Goal: Task Accomplishment & Management: Use online tool/utility

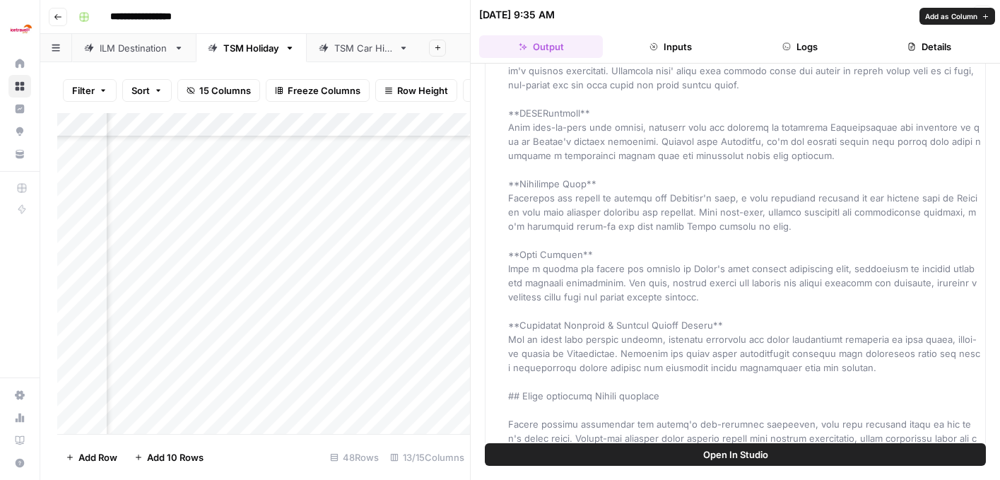
scroll to position [1480, 0]
click at [987, 17] on button "Close" at bounding box center [982, 15] width 18 height 18
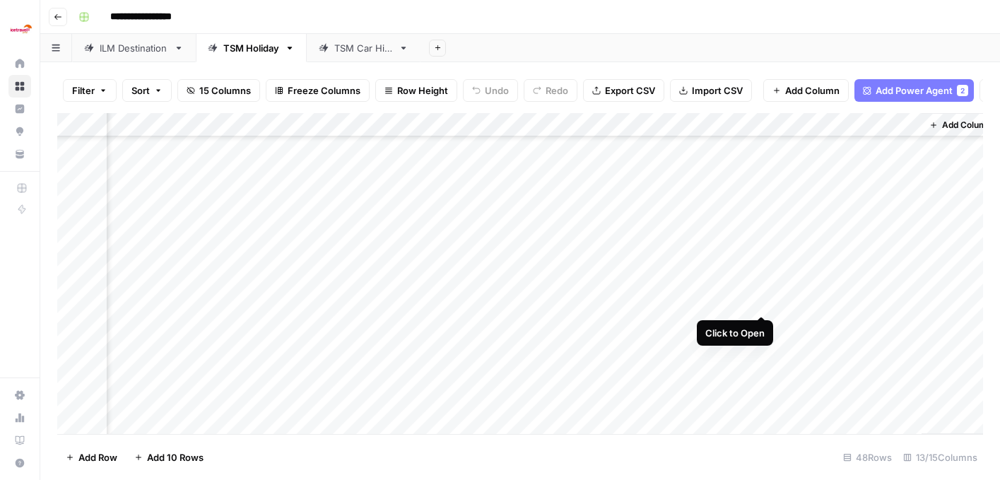
click at [762, 302] on div "Add Column" at bounding box center [520, 273] width 926 height 321
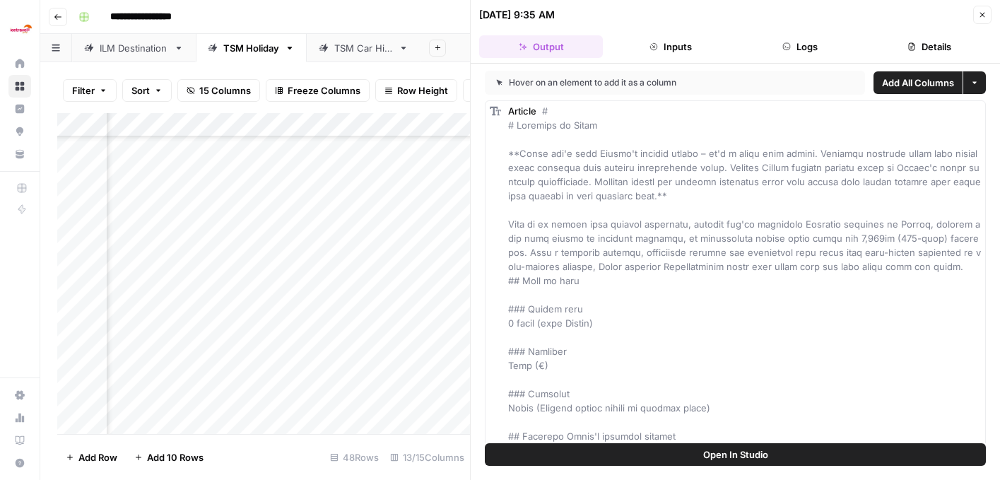
click at [987, 13] on button "Close" at bounding box center [982, 15] width 18 height 18
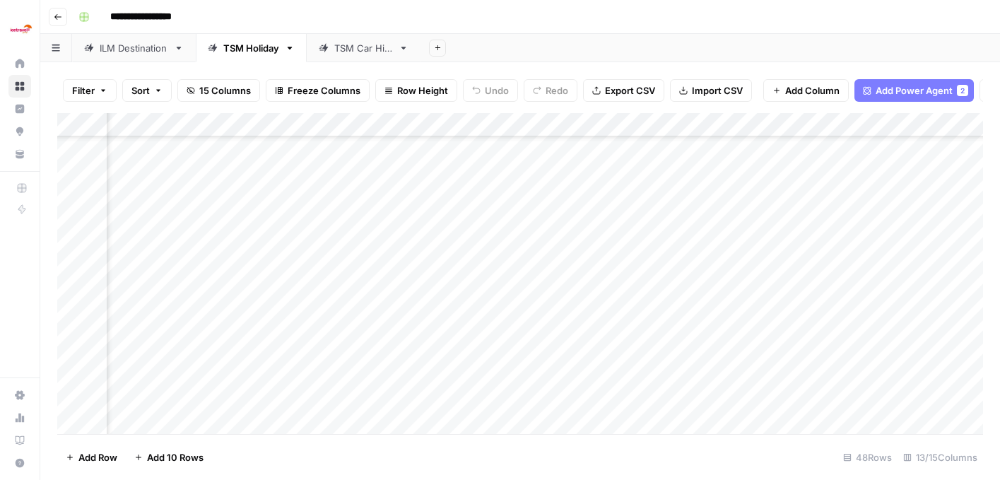
scroll to position [129, 1036]
click at [896, 259] on div "Add Column" at bounding box center [520, 273] width 926 height 321
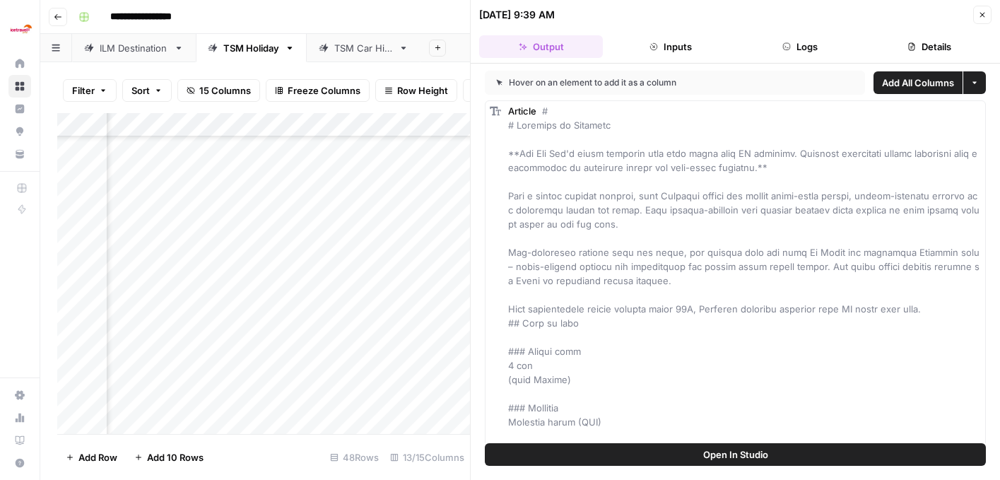
click at [983, 12] on icon "button" at bounding box center [982, 15] width 8 height 8
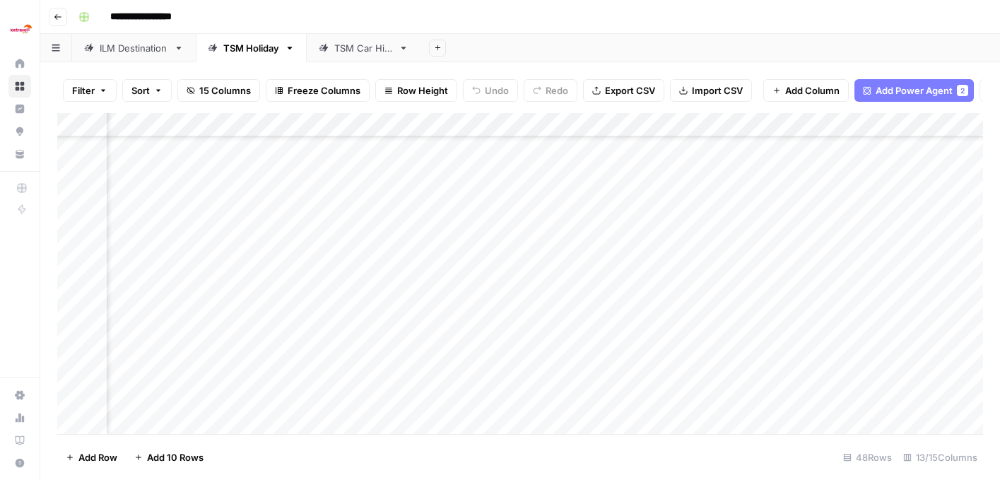
scroll to position [129, 1187]
click at [745, 187] on div "Add Column" at bounding box center [520, 273] width 926 height 321
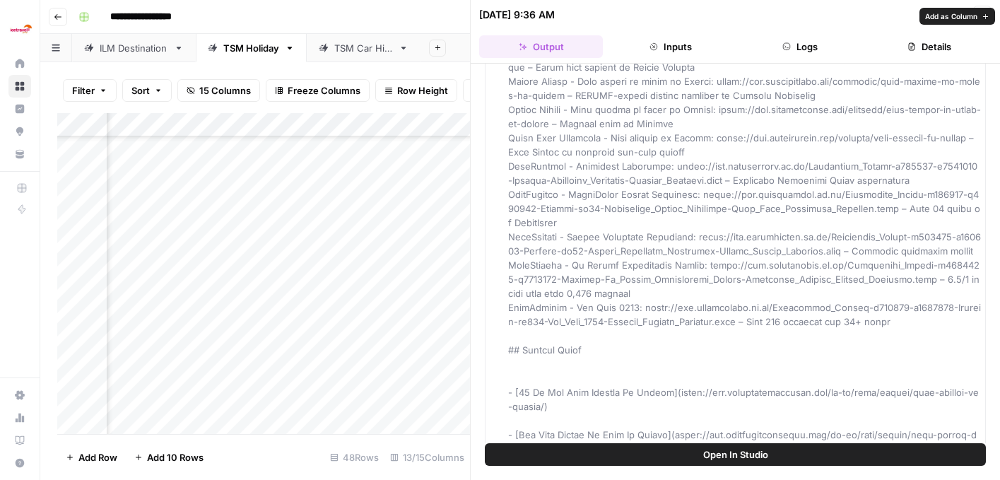
scroll to position [3516, 0]
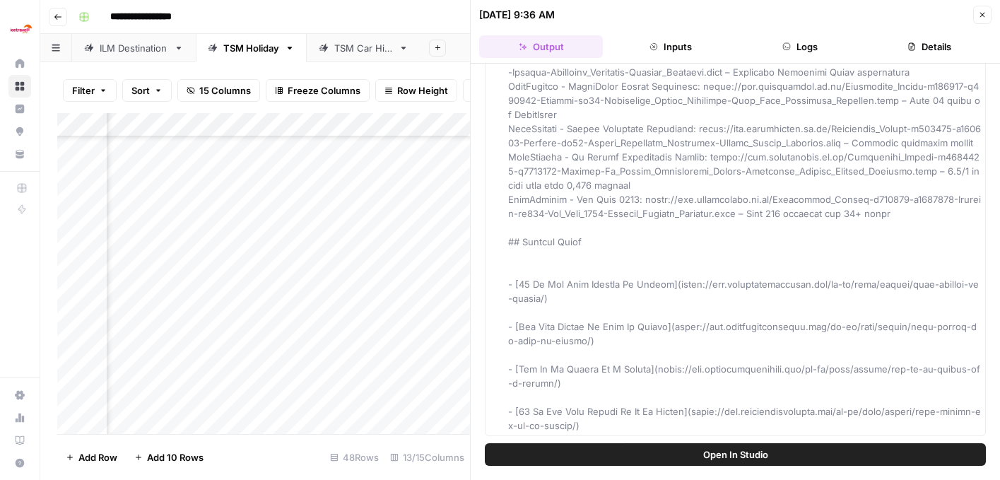
click at [984, 18] on icon "button" at bounding box center [982, 15] width 8 height 8
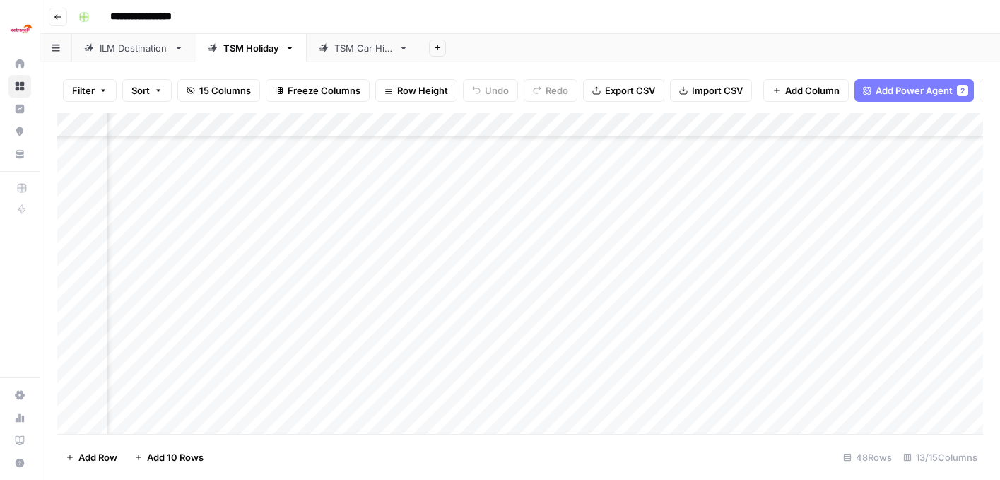
scroll to position [169, 1108]
click at [823, 269] on div "Add Column" at bounding box center [520, 273] width 926 height 321
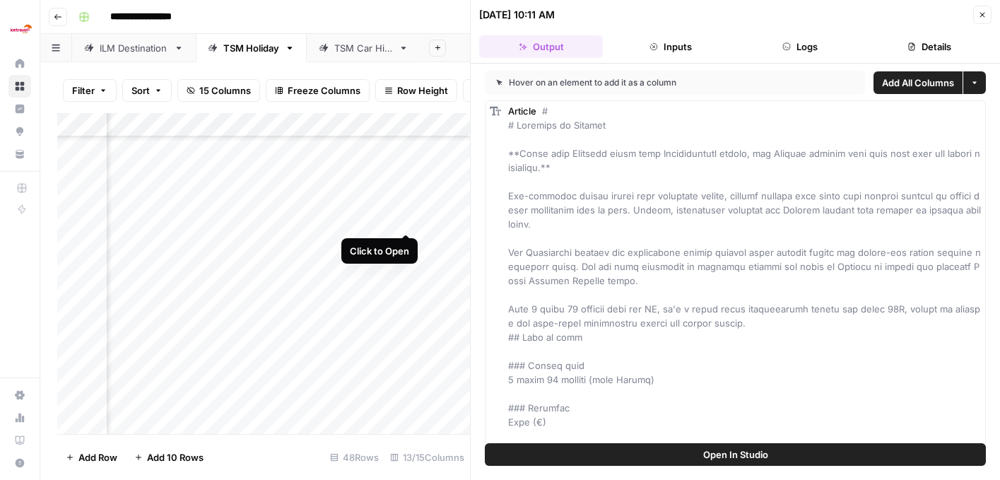
click at [404, 217] on div "Add Column" at bounding box center [263, 273] width 413 height 321
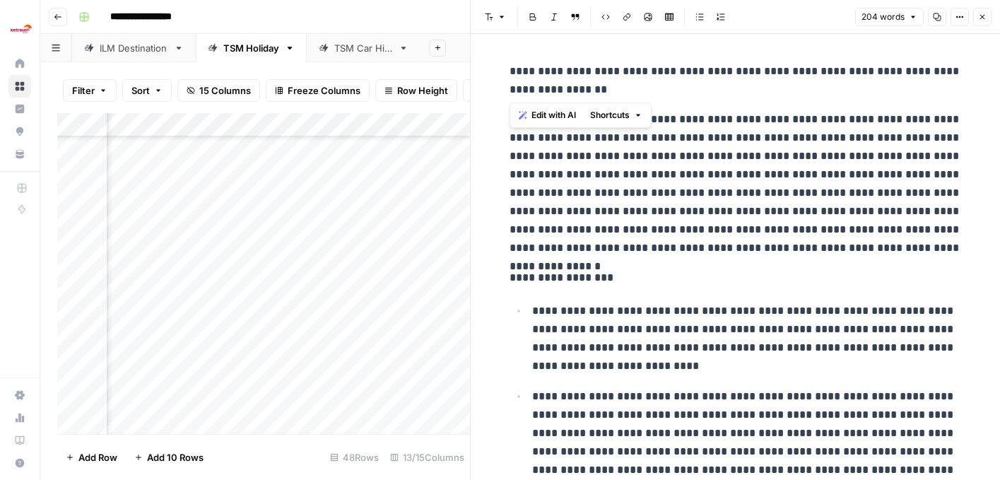
drag, startPoint x: 573, startPoint y: 96, endPoint x: 491, endPoint y: 79, distance: 84.4
click at [491, 79] on div "**********" at bounding box center [735, 298] width 529 height 529
copy p "**********"
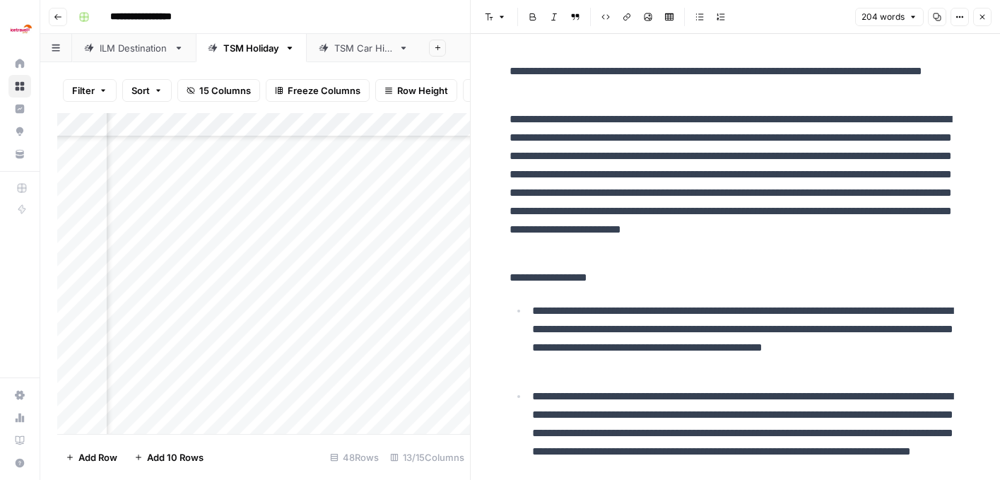
click at [982, 16] on icon "button" at bounding box center [982, 17] width 8 height 8
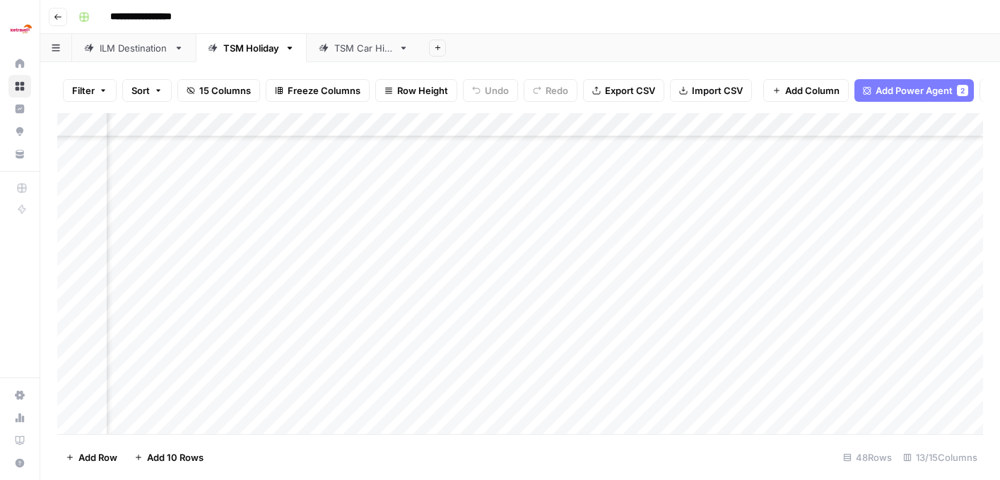
scroll to position [169, 704]
click at [540, 216] on div "Add Column" at bounding box center [520, 273] width 926 height 321
click at [746, 266] on div "Add Column" at bounding box center [520, 273] width 926 height 321
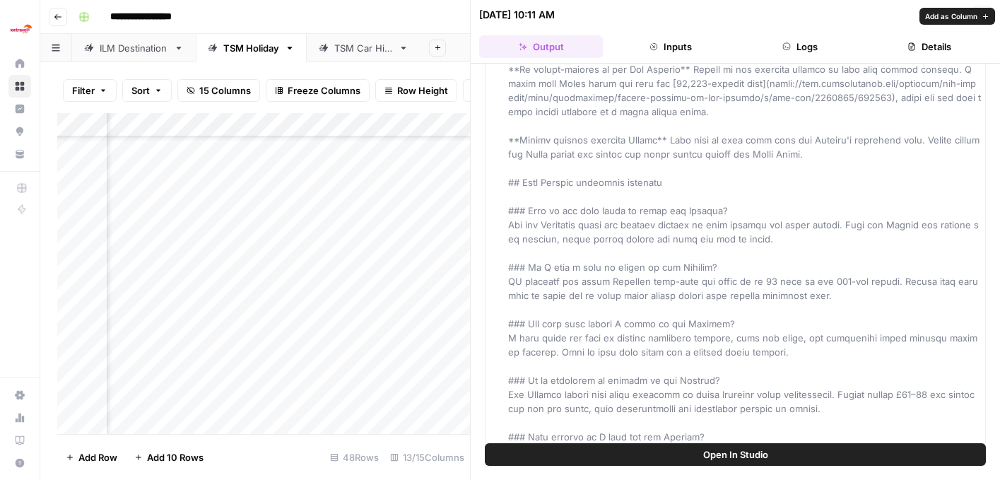
scroll to position [2596, 0]
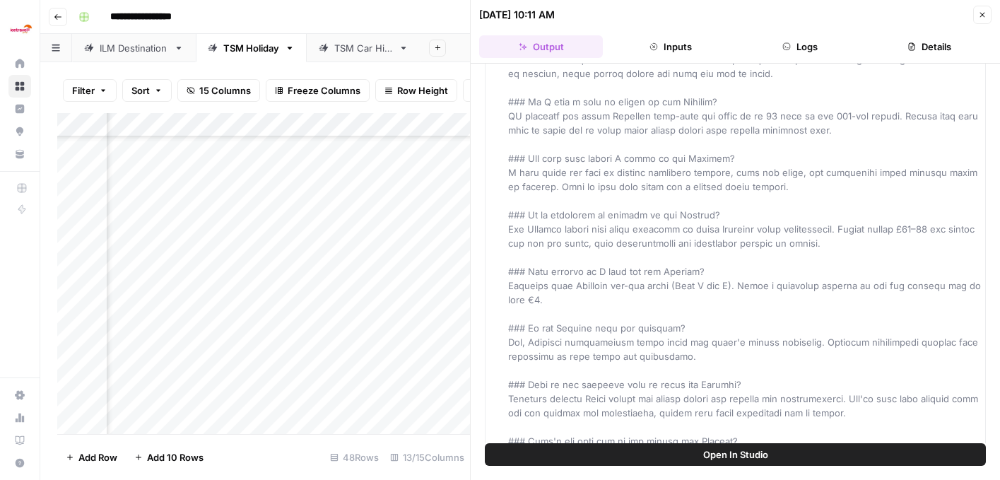
click at [982, 16] on icon "button" at bounding box center [982, 15] width 8 height 8
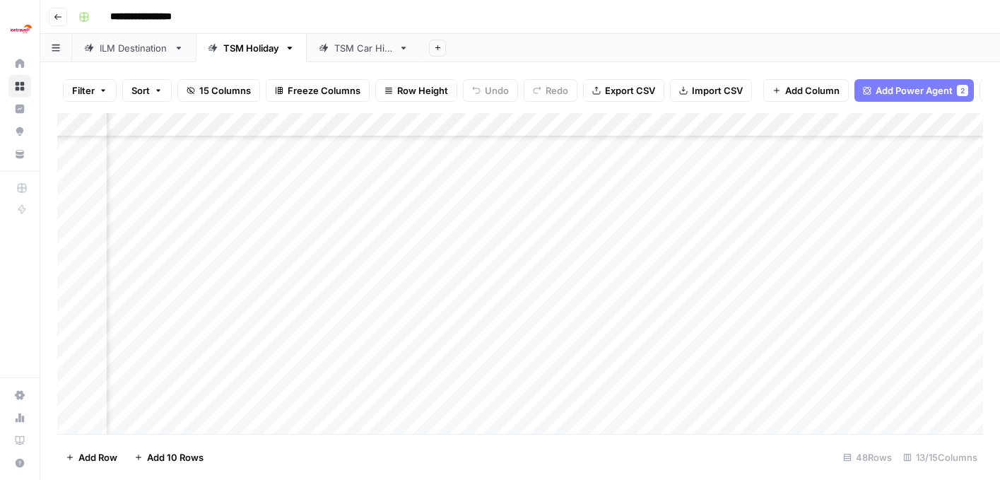
scroll to position [230, 623]
click at [588, 230] on div "Add Column" at bounding box center [520, 273] width 926 height 321
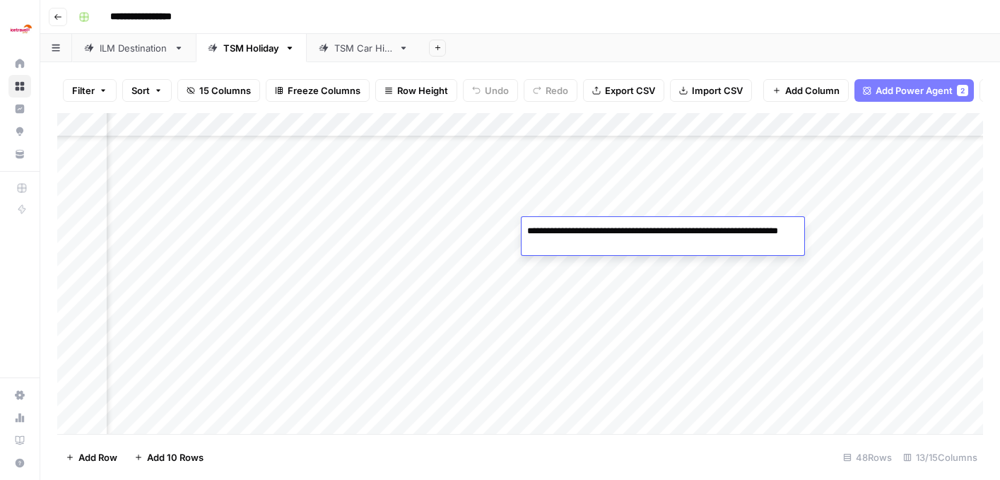
click at [619, 269] on div "Add Column" at bounding box center [520, 273] width 926 height 321
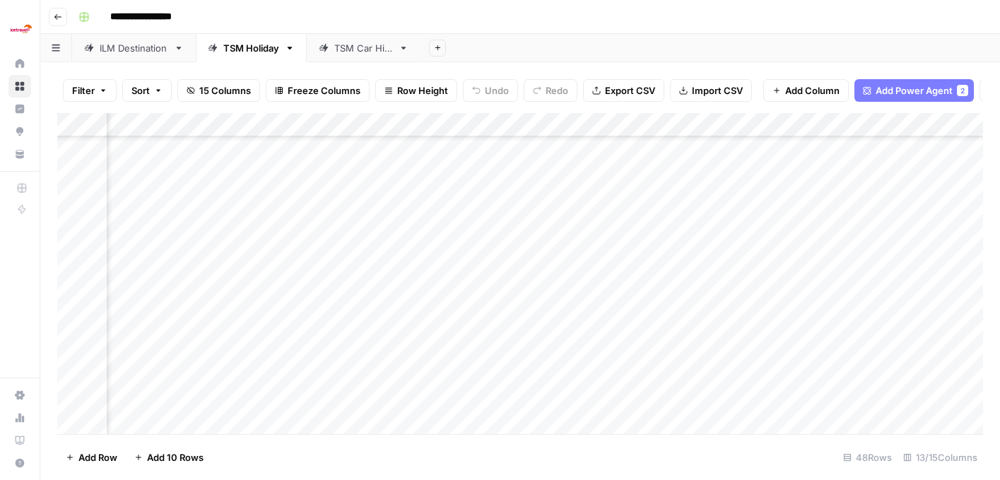
click at [382, 229] on div "Add Column" at bounding box center [520, 273] width 926 height 321
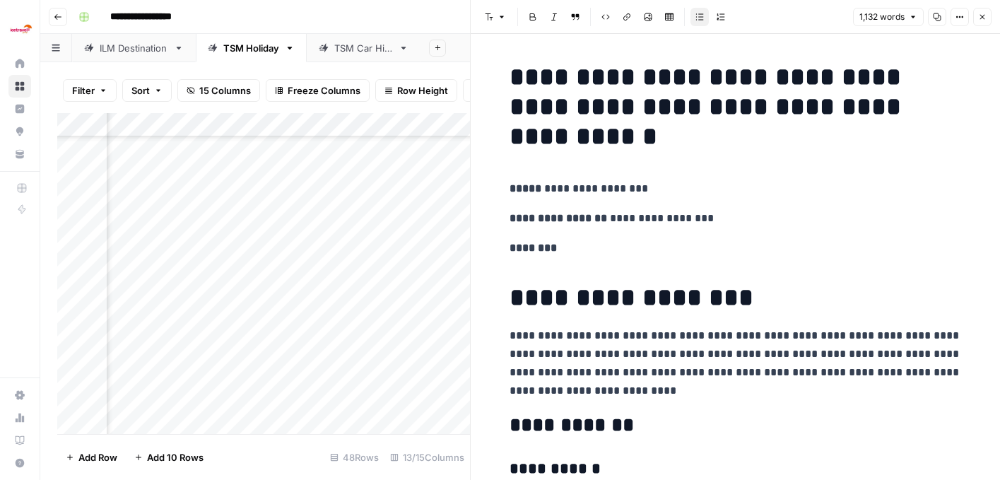
click at [982, 16] on icon "button" at bounding box center [982, 17] width 5 height 5
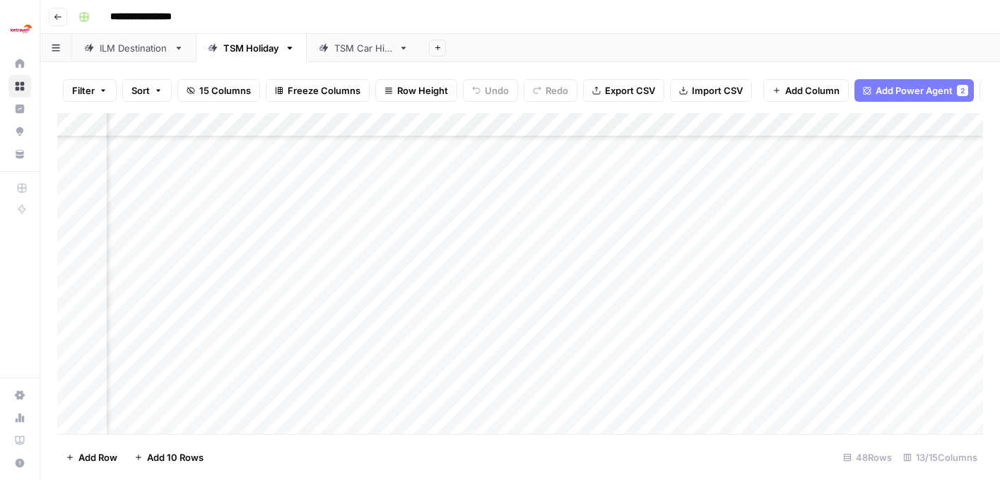
scroll to position [230, 1187]
click at [745, 229] on div "Add Column" at bounding box center [520, 273] width 926 height 321
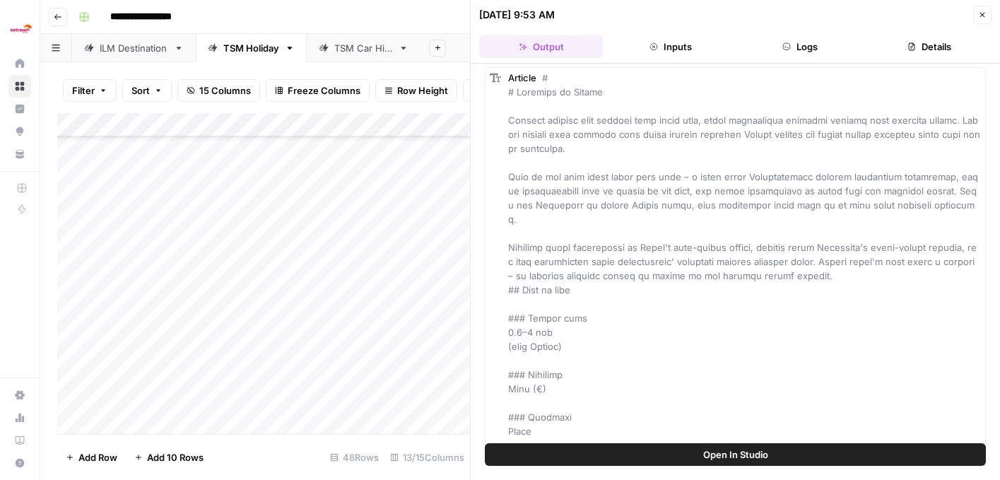
scroll to position [353, 0]
click at [985, 13] on icon "button" at bounding box center [982, 15] width 8 height 8
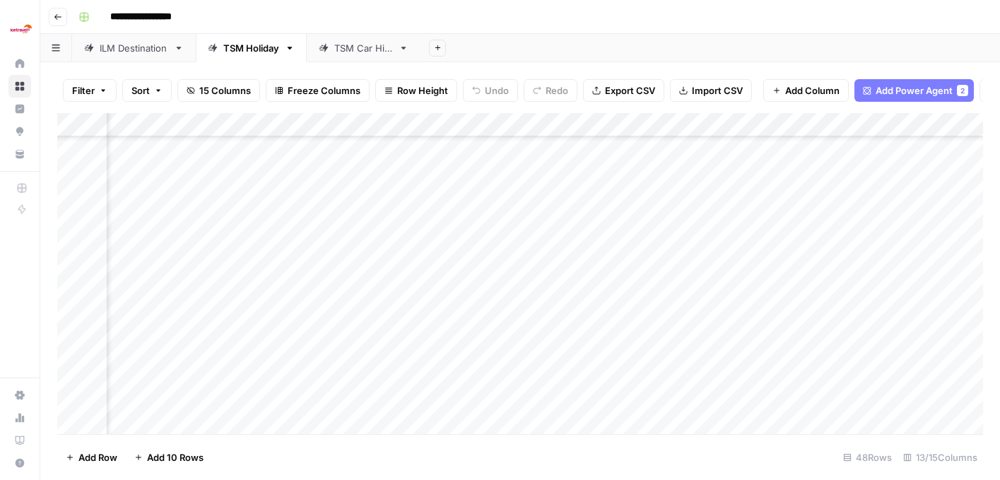
scroll to position [177, 1084]
click at [847, 307] on div "Add Column" at bounding box center [520, 273] width 926 height 321
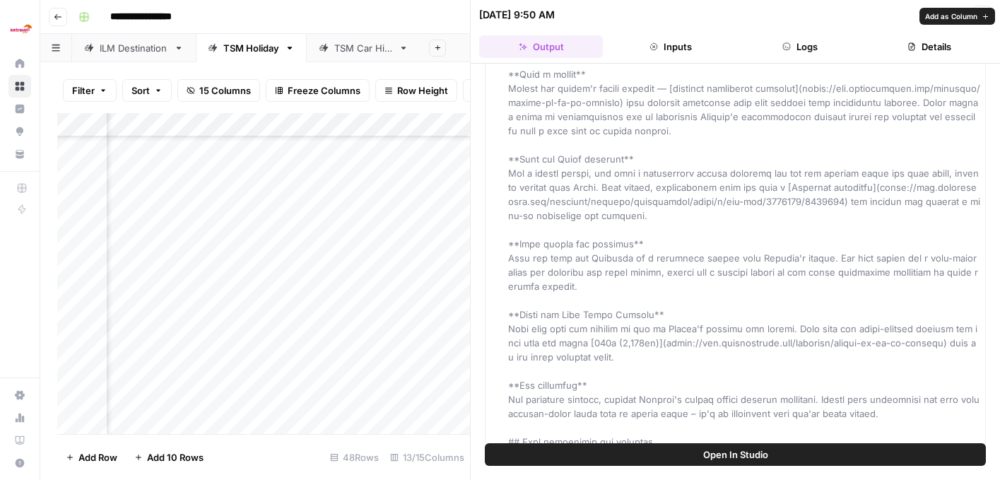
scroll to position [1204, 0]
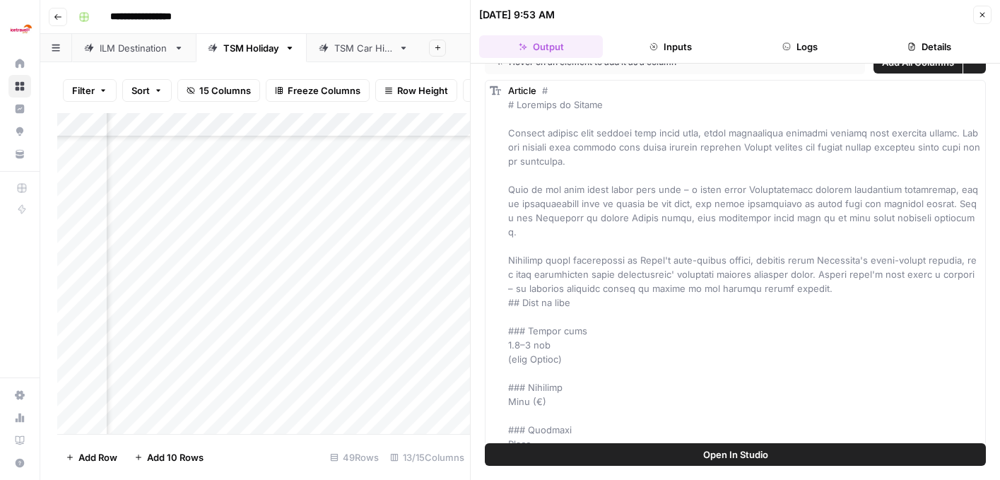
scroll to position [23, 0]
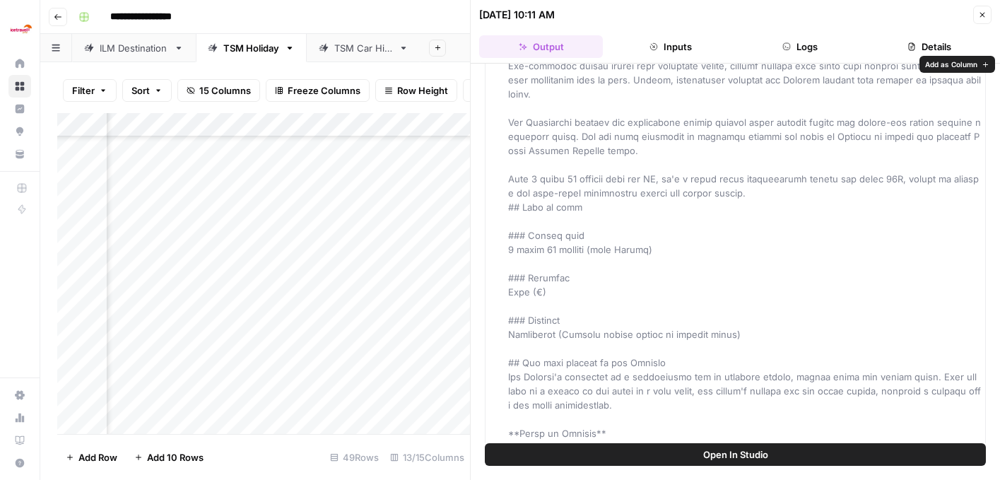
scroll to position [47, 0]
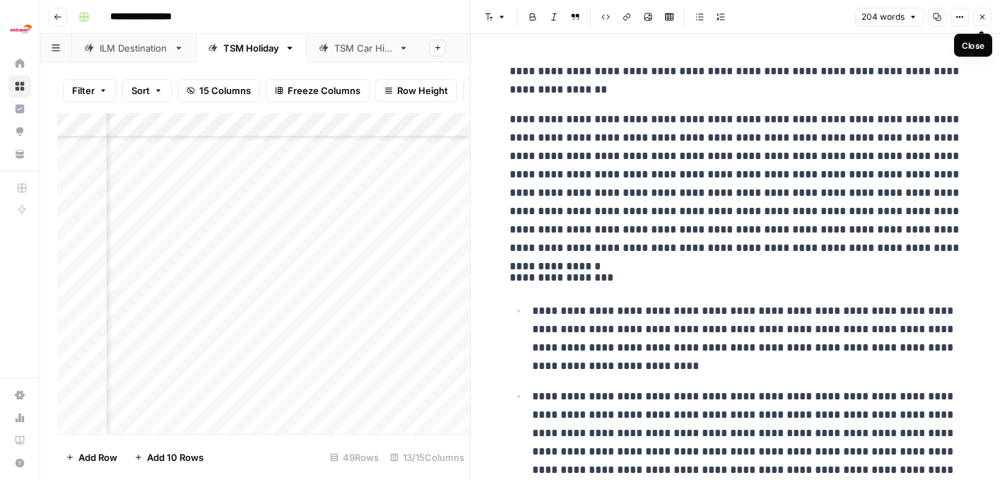
click at [985, 20] on icon "button" at bounding box center [982, 17] width 8 height 8
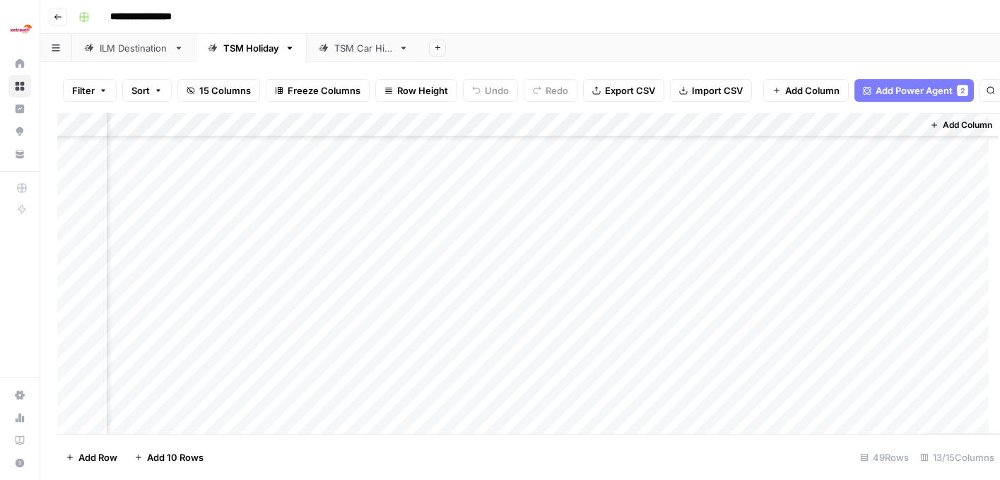
scroll to position [217, 1170]
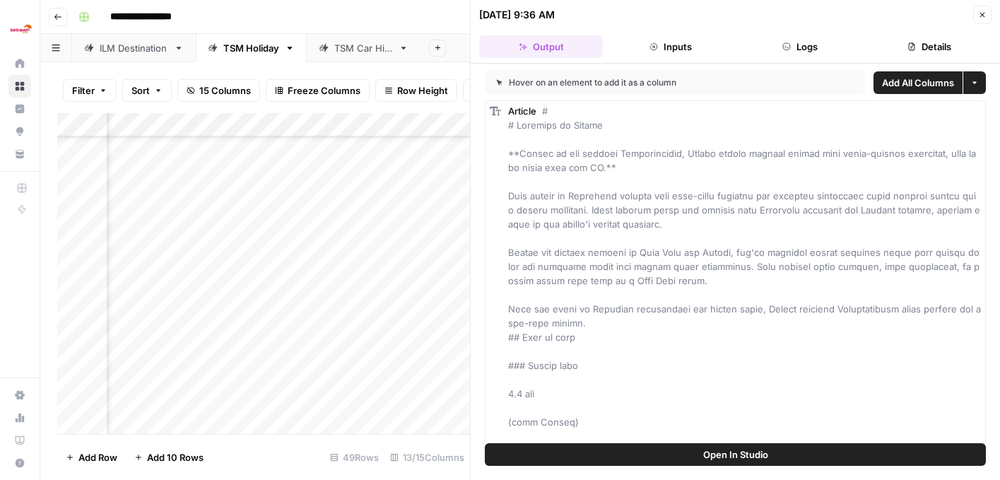
click at [987, 14] on button "Close" at bounding box center [982, 15] width 18 height 18
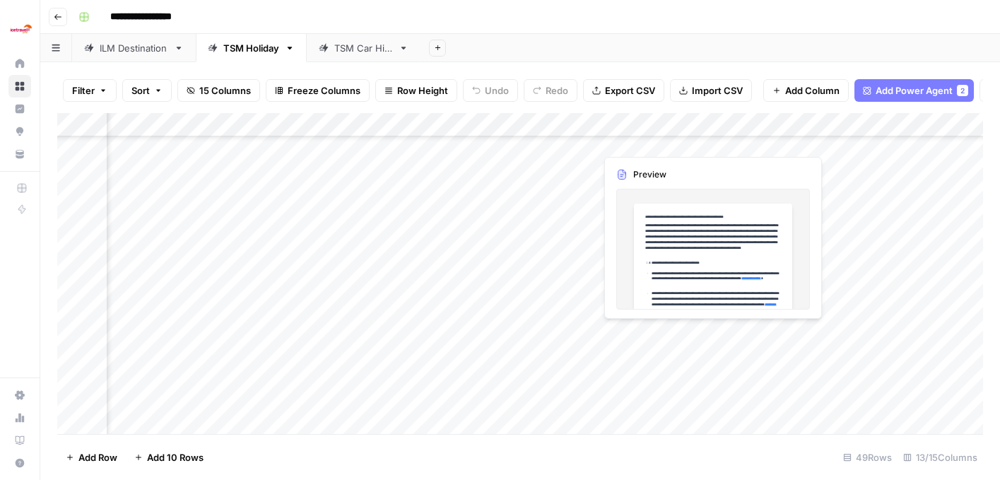
scroll to position [175, 1079]
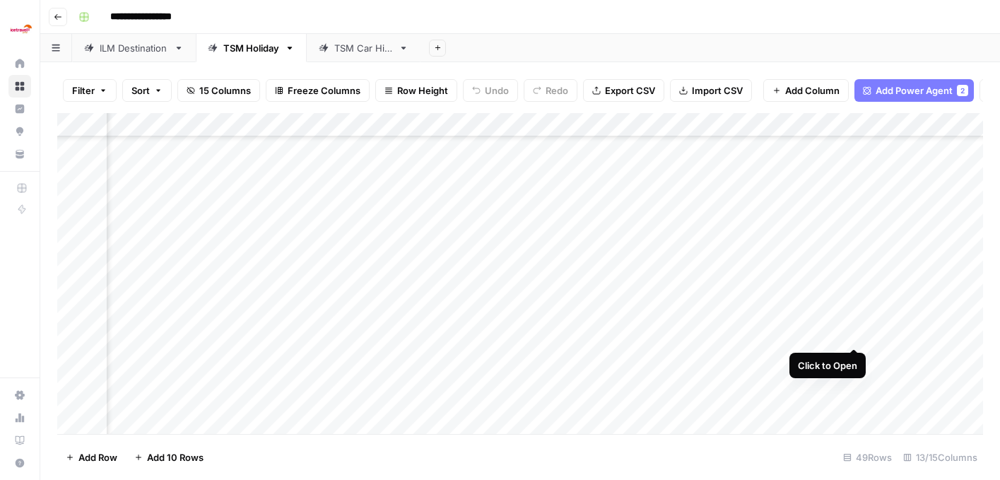
click at [857, 334] on div "Add Column" at bounding box center [520, 273] width 926 height 321
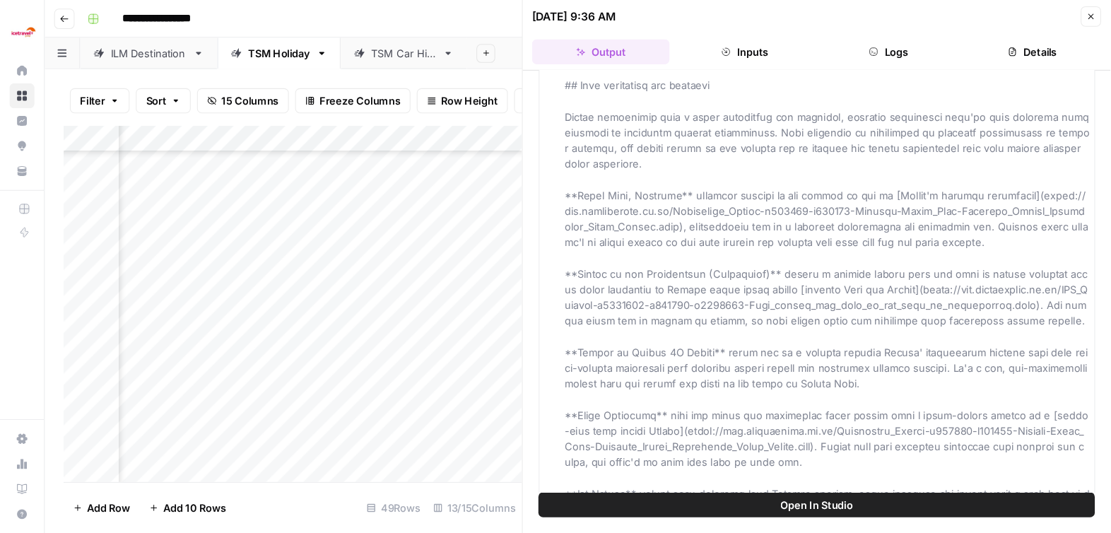
scroll to position [209, 1076]
click at [983, 15] on icon "button" at bounding box center [982, 15] width 8 height 8
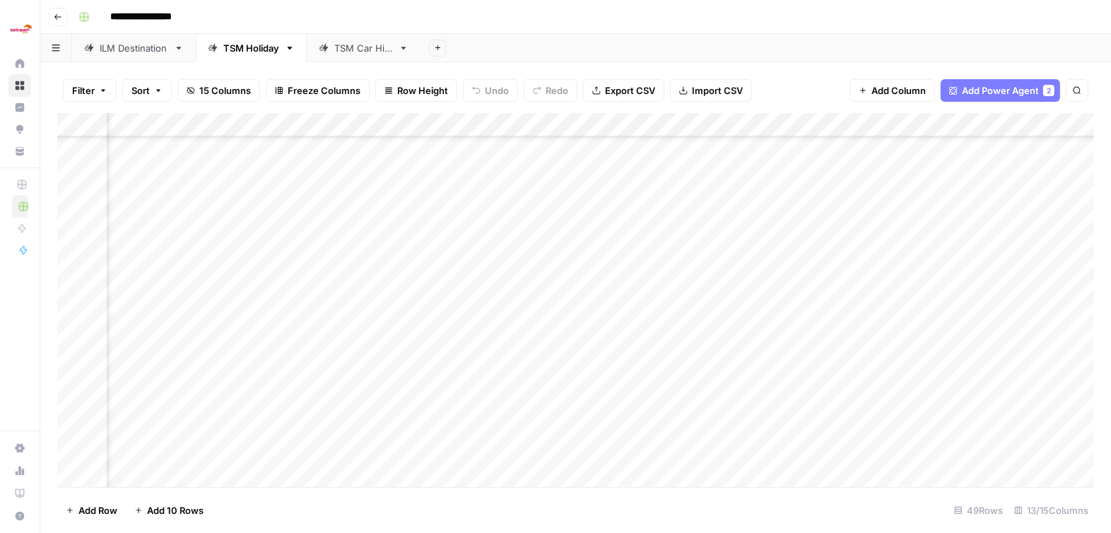
scroll to position [209, 624]
click at [254, 322] on div "Add Column" at bounding box center [575, 300] width 1037 height 375
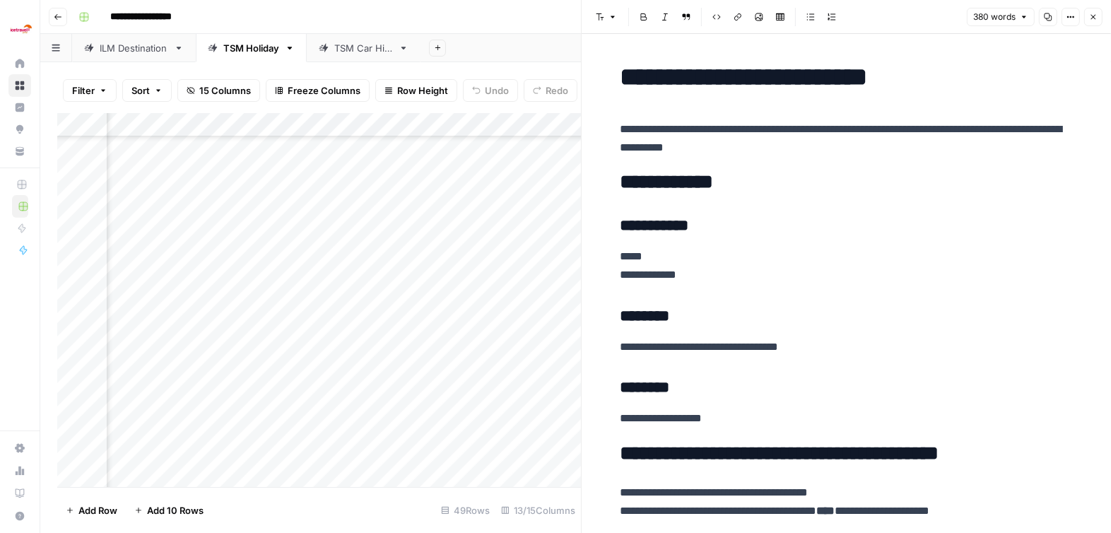
click at [999, 15] on button "Close" at bounding box center [1093, 17] width 18 height 18
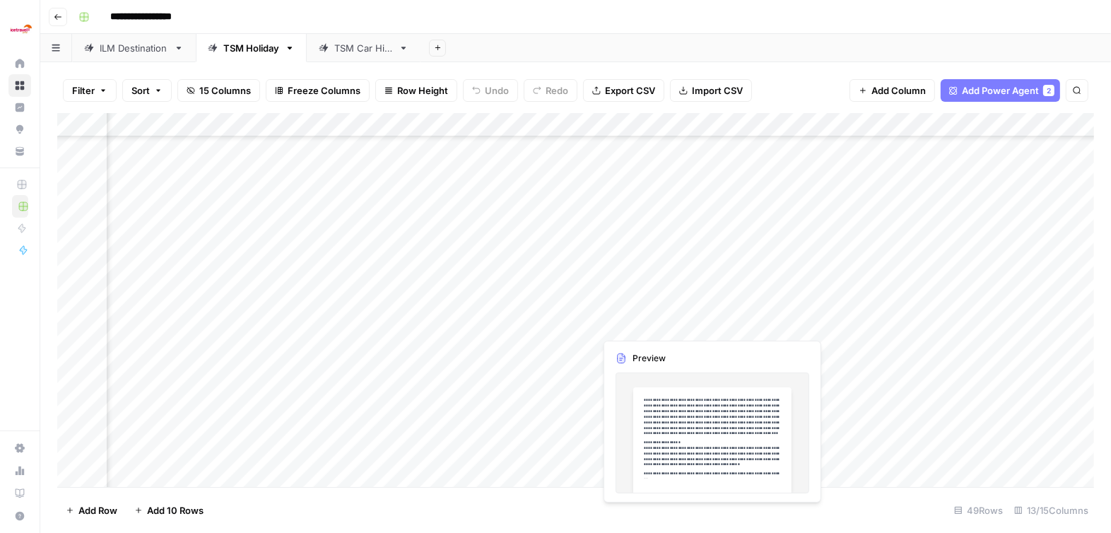
scroll to position [209, 1076]
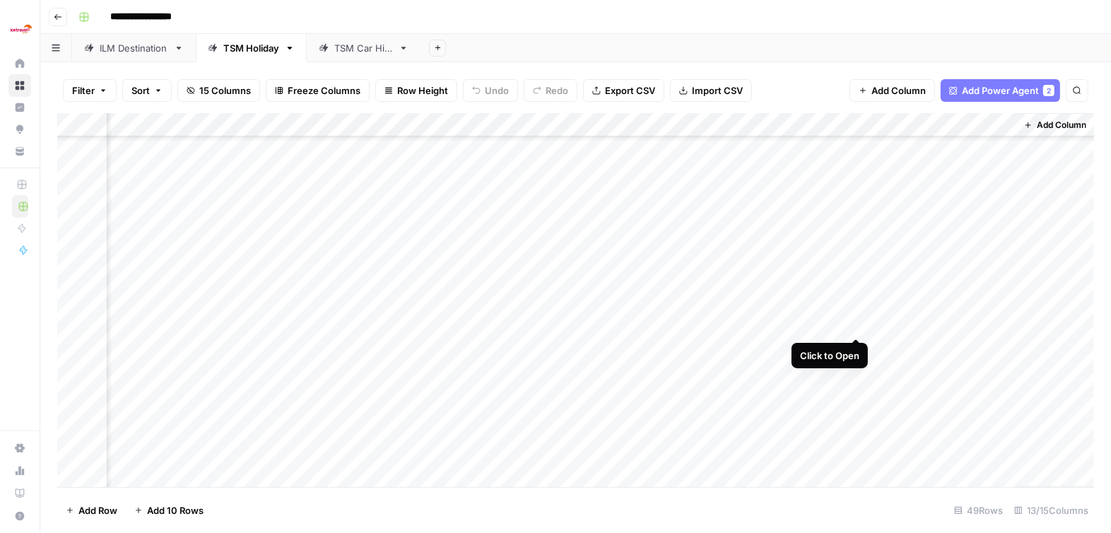
click at [858, 324] on div "Add Column" at bounding box center [575, 300] width 1037 height 375
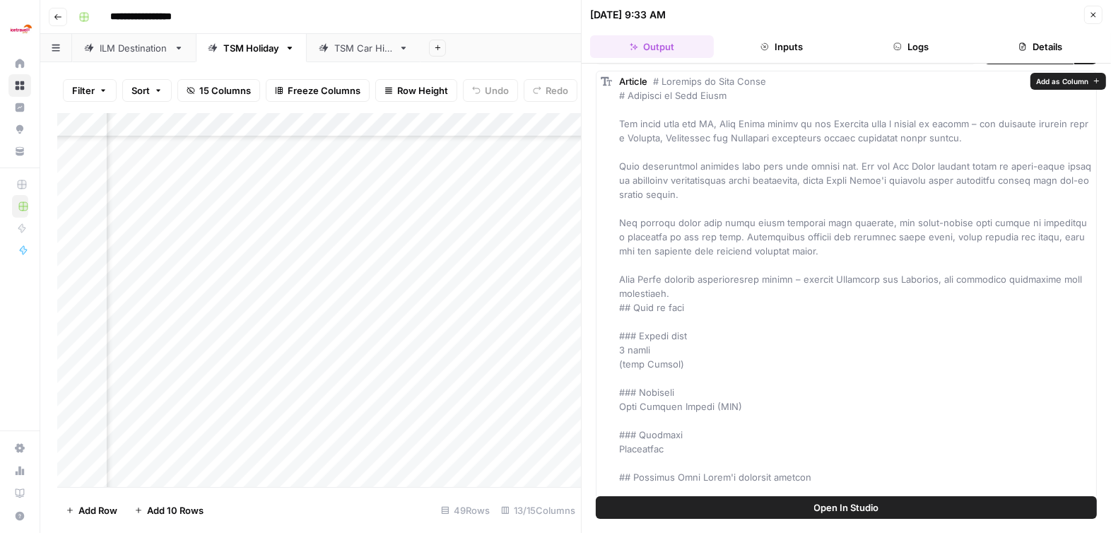
scroll to position [29, 0]
click at [999, 19] on button "Close" at bounding box center [1093, 15] width 18 height 18
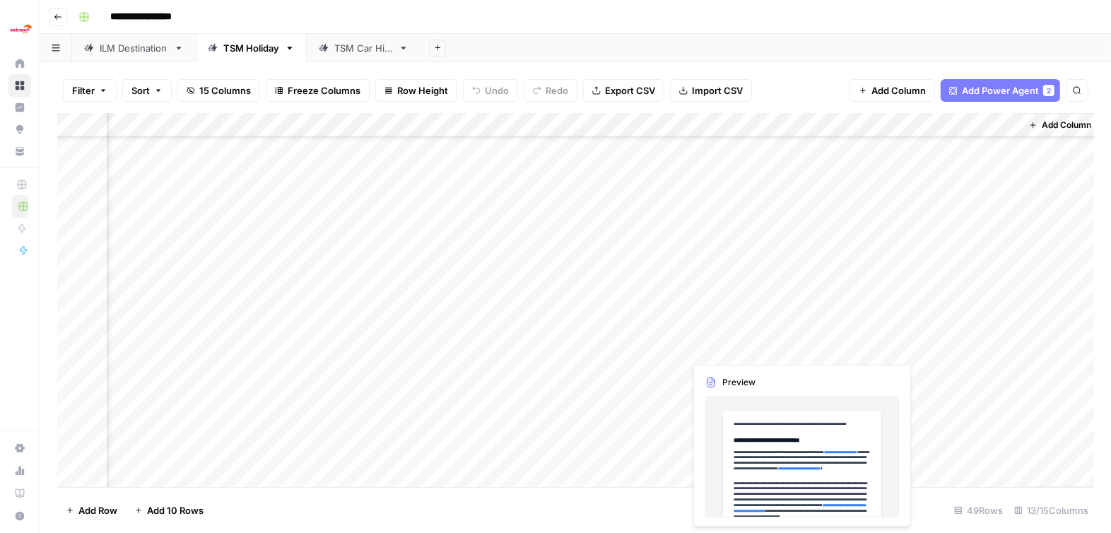
scroll to position [209, 1076]
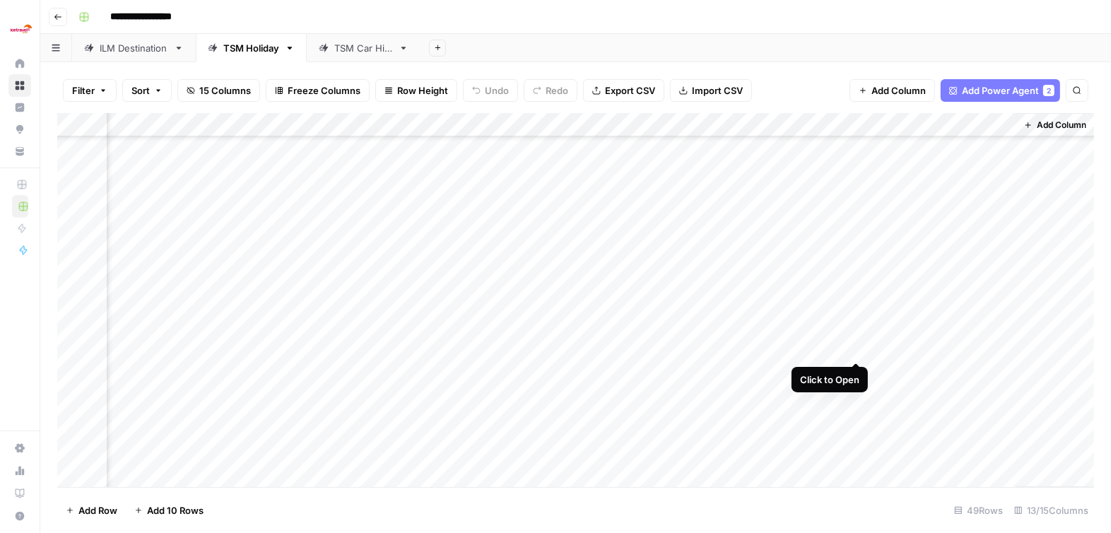
click at [859, 348] on div "Add Column" at bounding box center [575, 300] width 1037 height 375
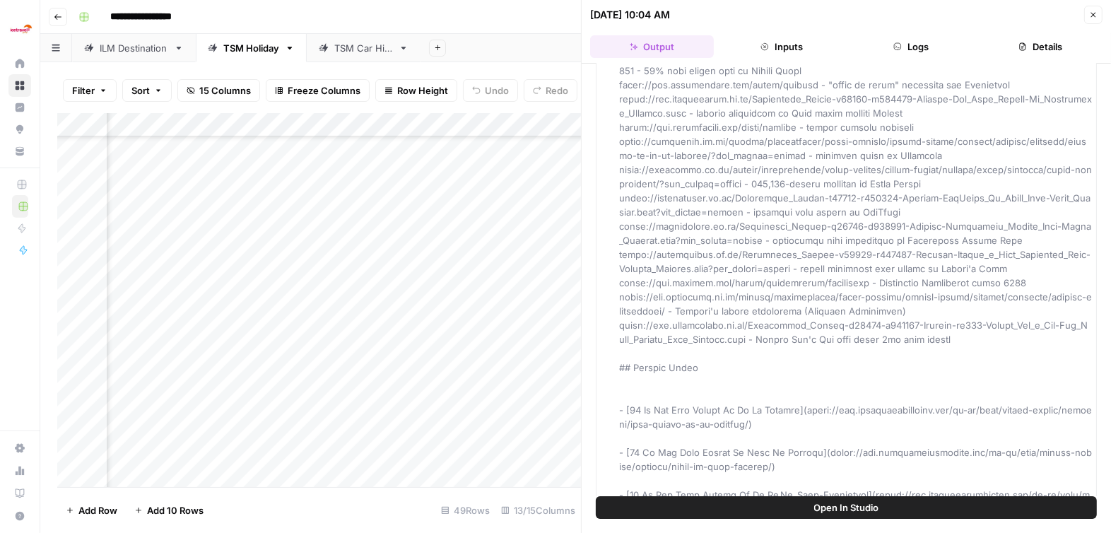
scroll to position [209, 1423]
click at [999, 16] on icon "button" at bounding box center [1093, 15] width 8 height 8
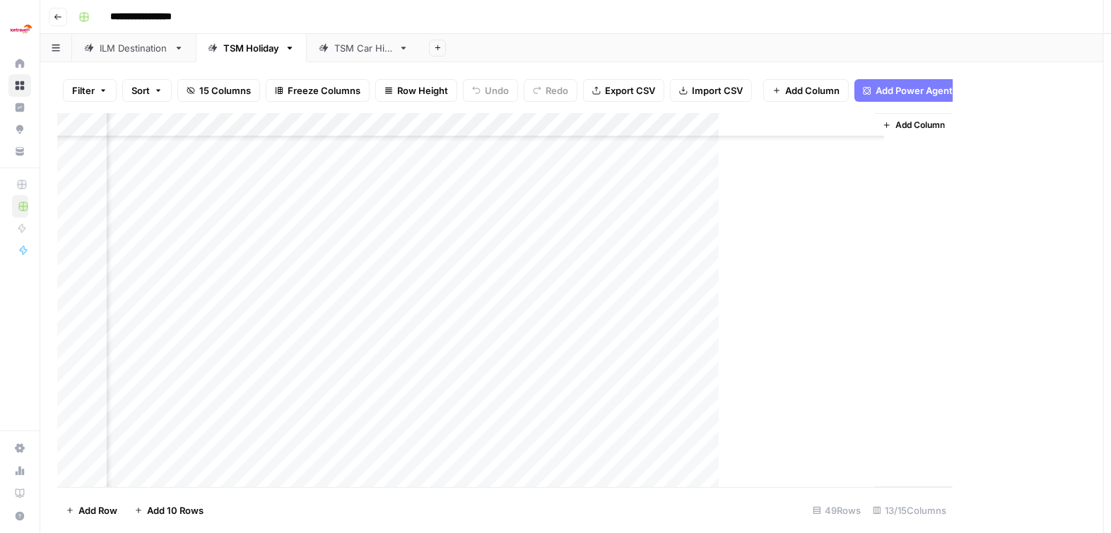
scroll to position [209, 1059]
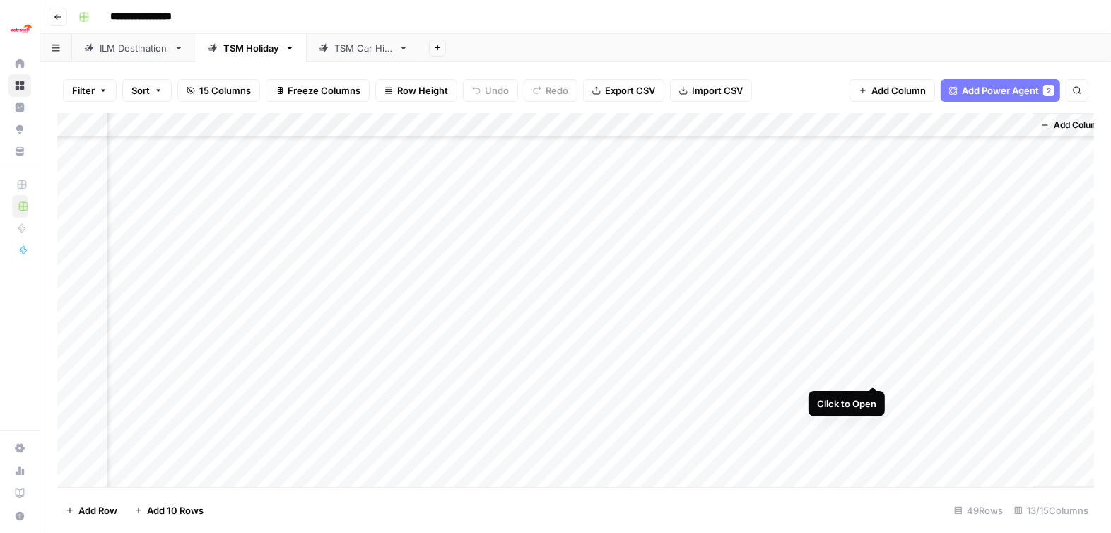
click at [873, 370] on div "Add Column" at bounding box center [575, 300] width 1037 height 375
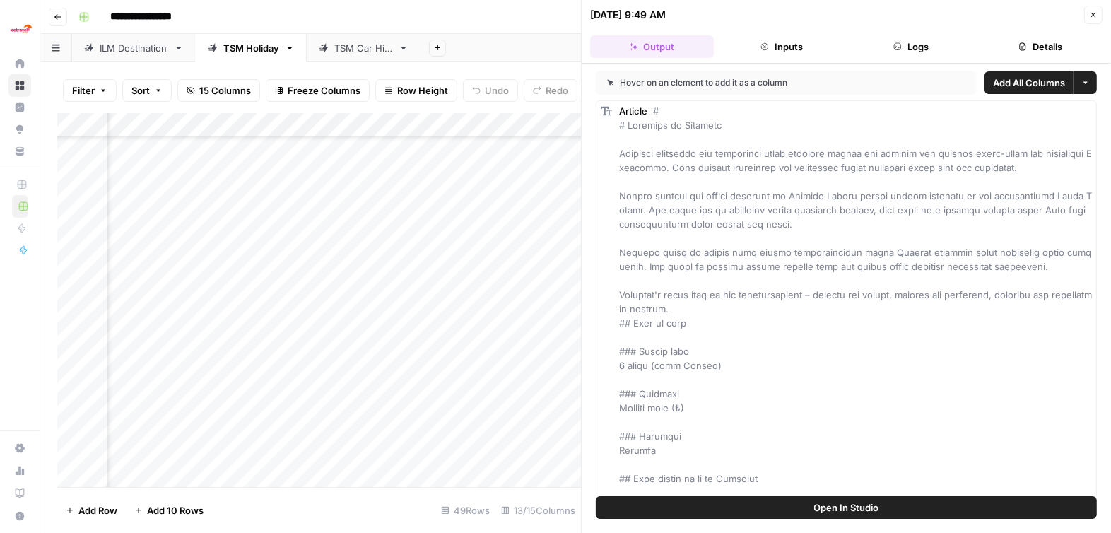
click at [999, 13] on icon "button" at bounding box center [1093, 15] width 5 height 5
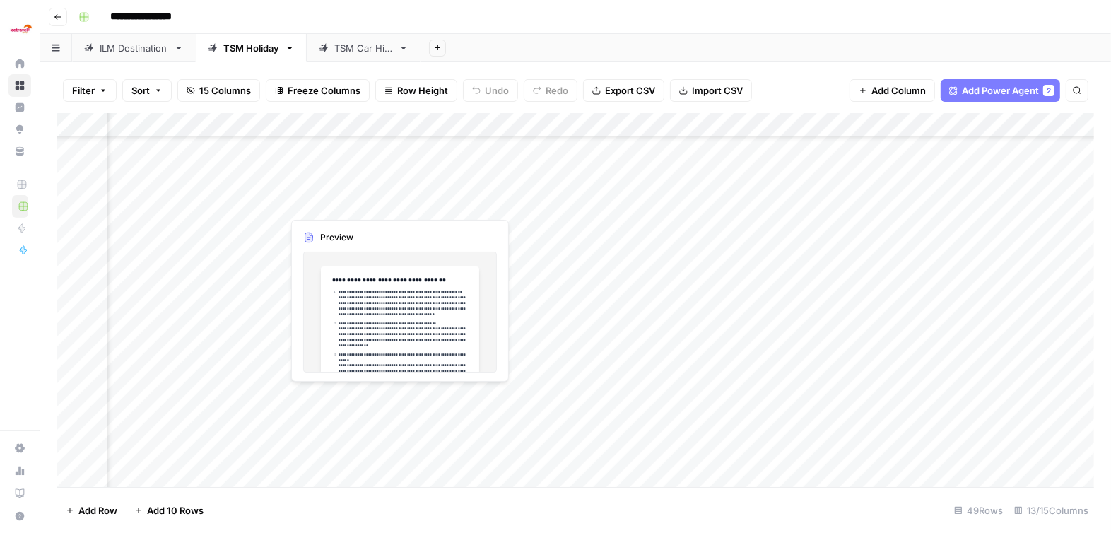
scroll to position [209, 1076]
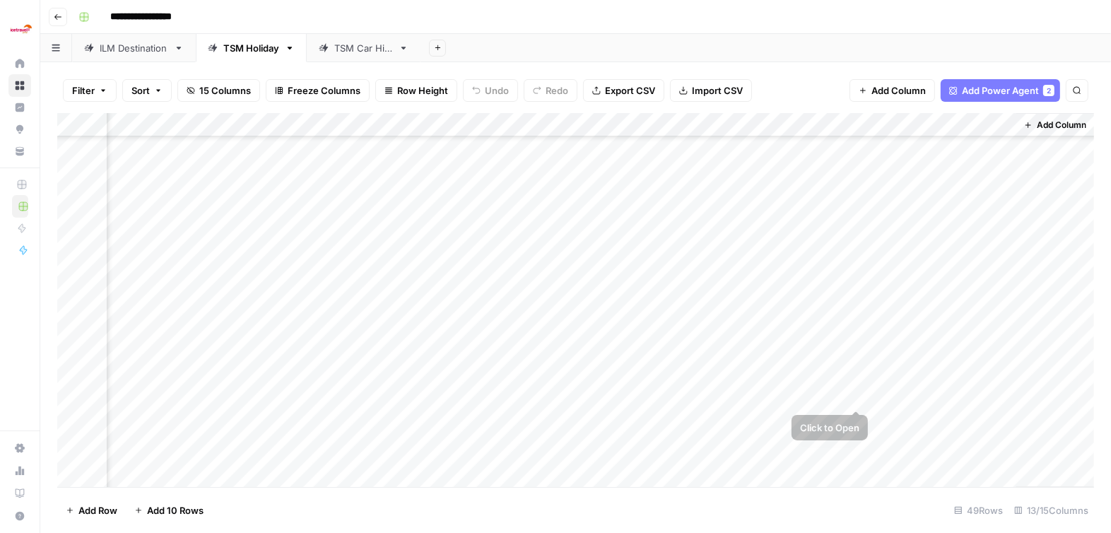
click at [859, 395] on div "Add Column" at bounding box center [575, 300] width 1037 height 375
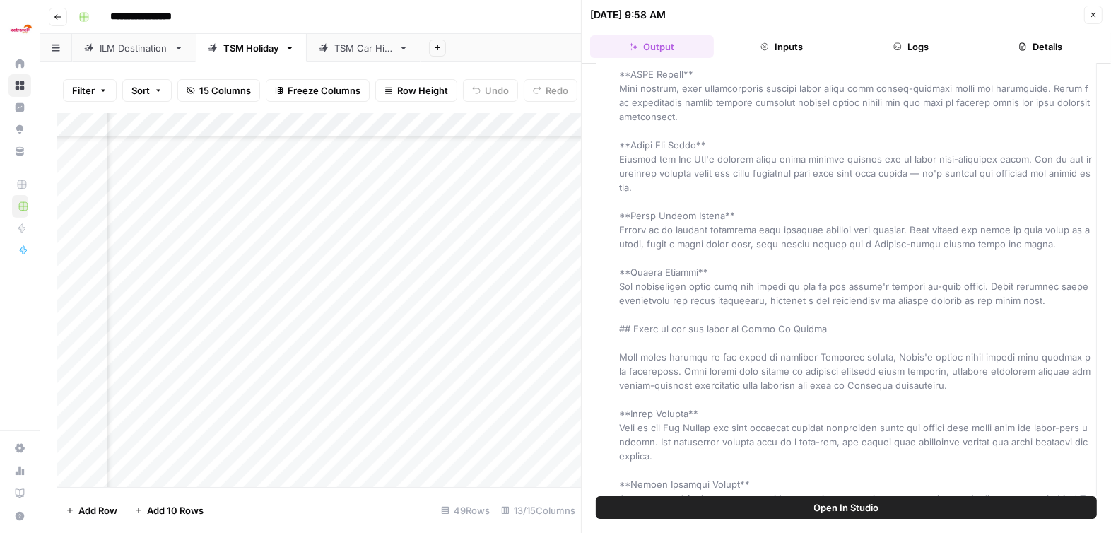
scroll to position [209, 1079]
click at [999, 15] on icon "button" at bounding box center [1093, 15] width 8 height 8
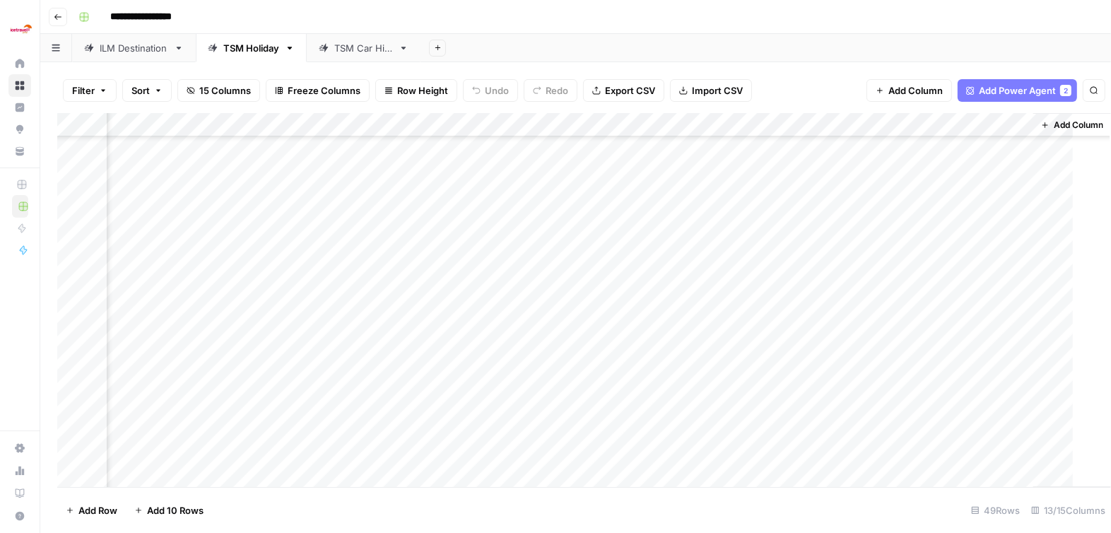
scroll to position [209, 1059]
click at [873, 416] on div "Add Column" at bounding box center [575, 300] width 1037 height 375
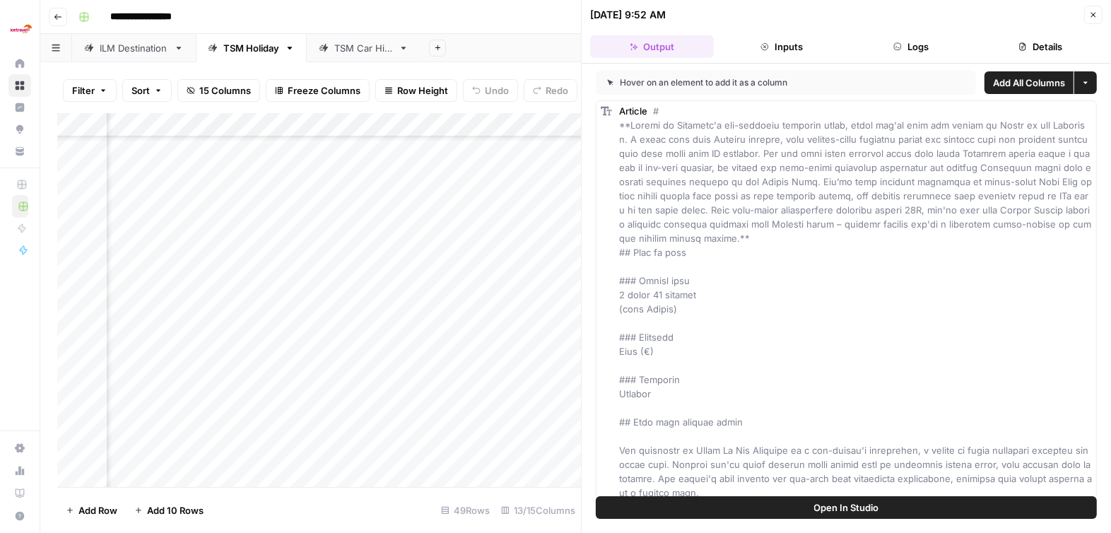
click at [999, 13] on icon "button" at bounding box center [1093, 15] width 8 height 8
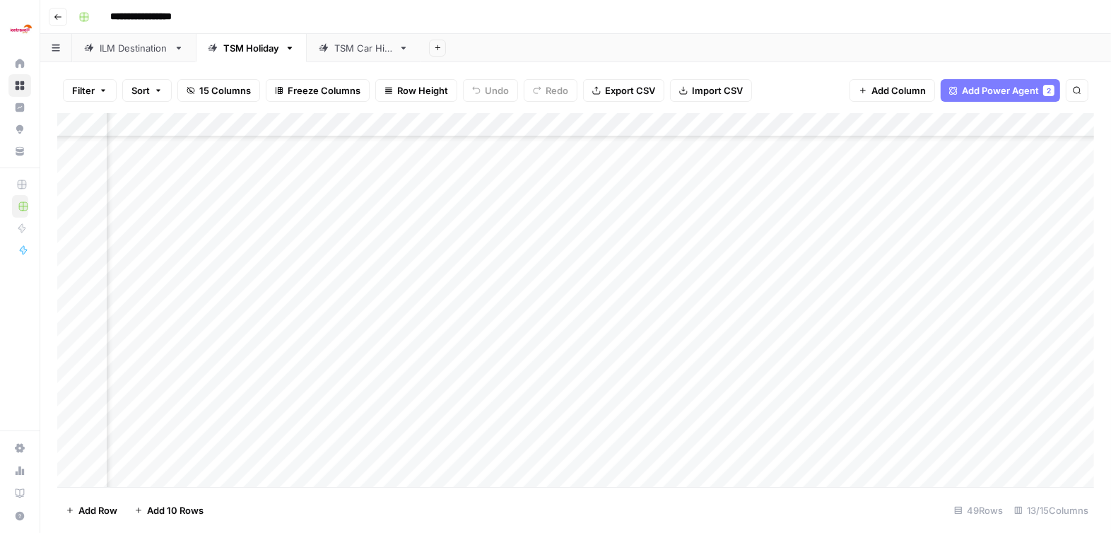
scroll to position [272, 1076]
click at [857, 380] on div "Add Column" at bounding box center [575, 300] width 1037 height 375
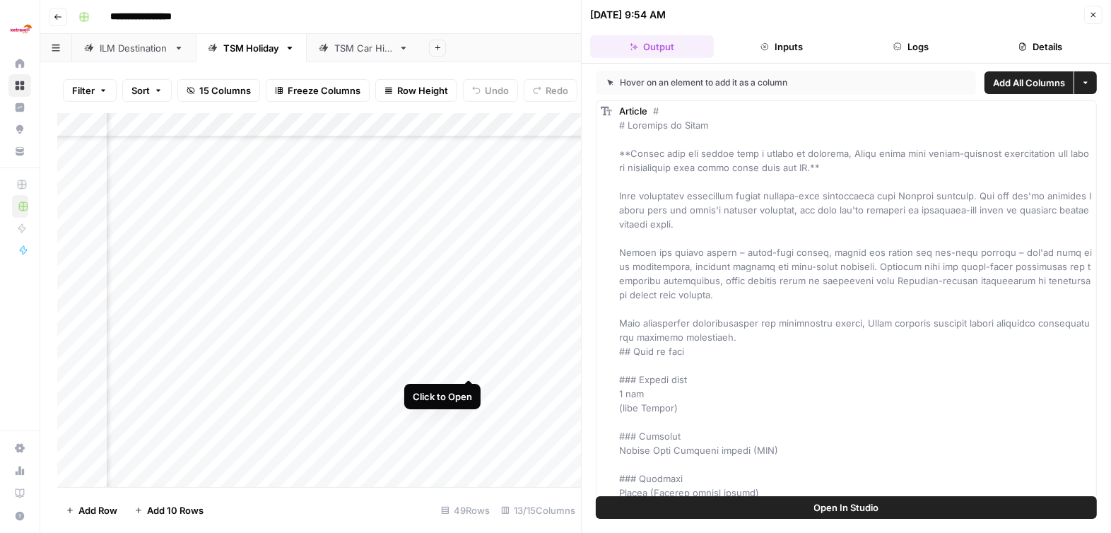
scroll to position [360, 1589]
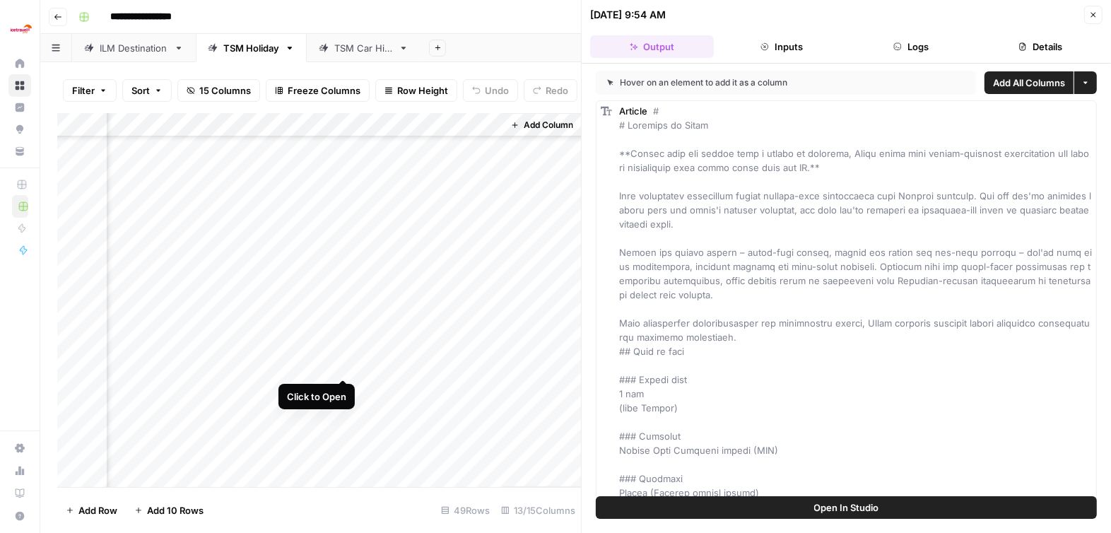
click at [343, 365] on div "Add Column" at bounding box center [319, 300] width 524 height 375
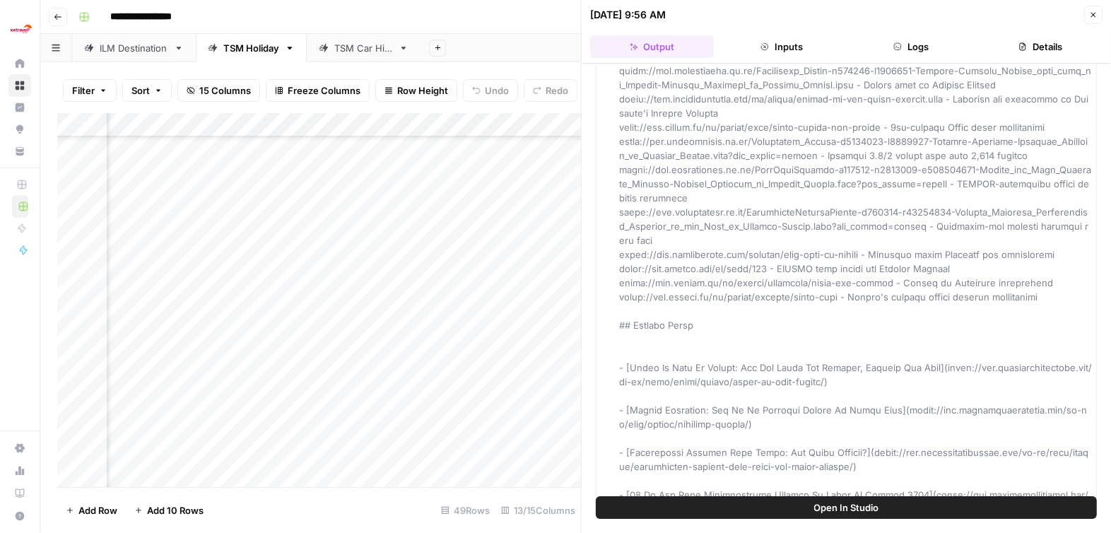
scroll to position [128, 1146]
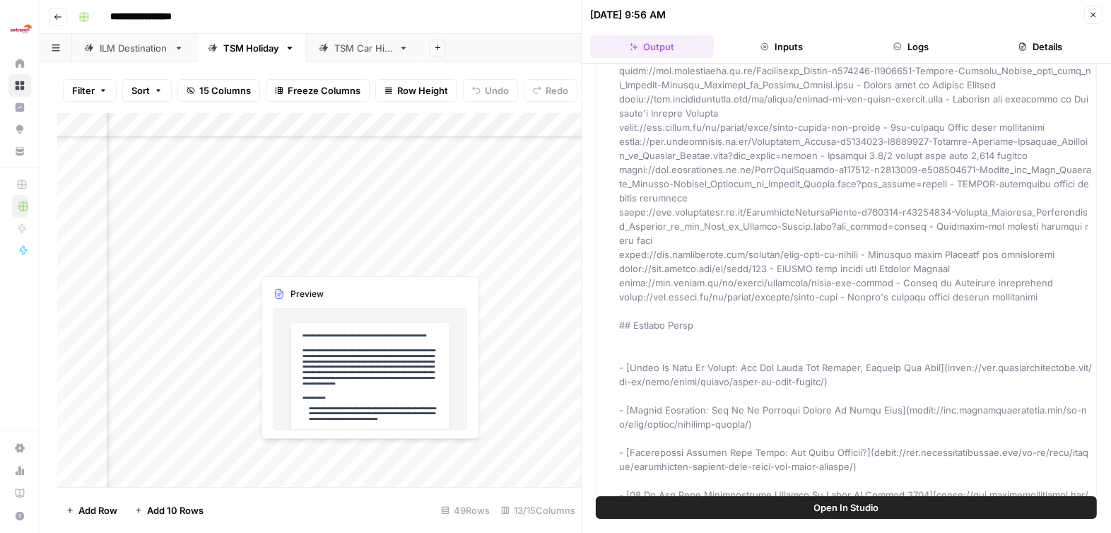
click at [269, 261] on div "Add Column" at bounding box center [319, 300] width 524 height 375
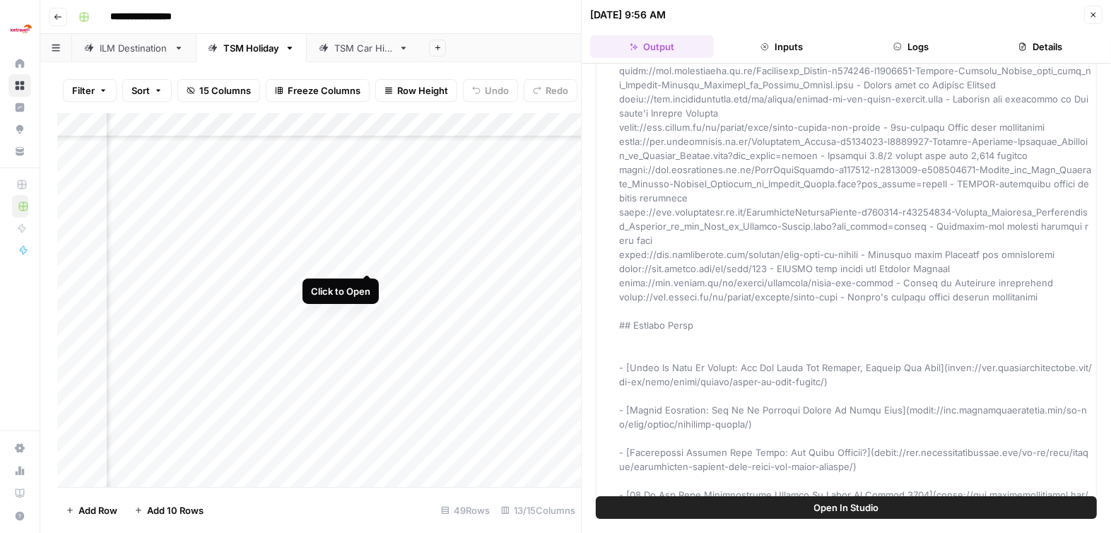
click at [366, 257] on div "Add Column" at bounding box center [319, 300] width 524 height 375
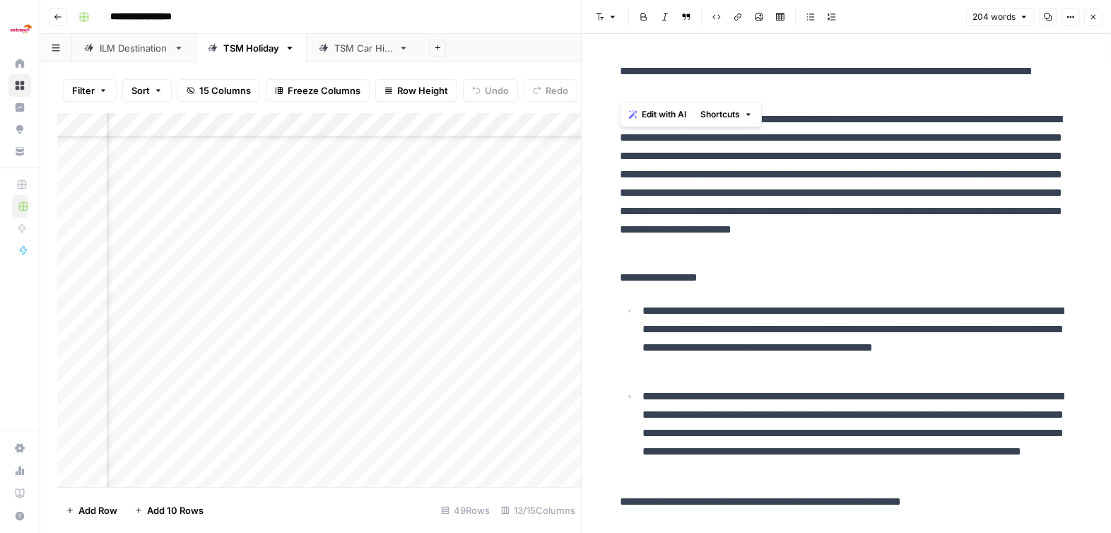
drag, startPoint x: 706, startPoint y: 96, endPoint x: 582, endPoint y: 73, distance: 125.9
click at [582, 73] on div "**********" at bounding box center [846, 266] width 530 height 533
copy p "**********"
click at [999, 15] on icon "button" at bounding box center [1093, 17] width 5 height 5
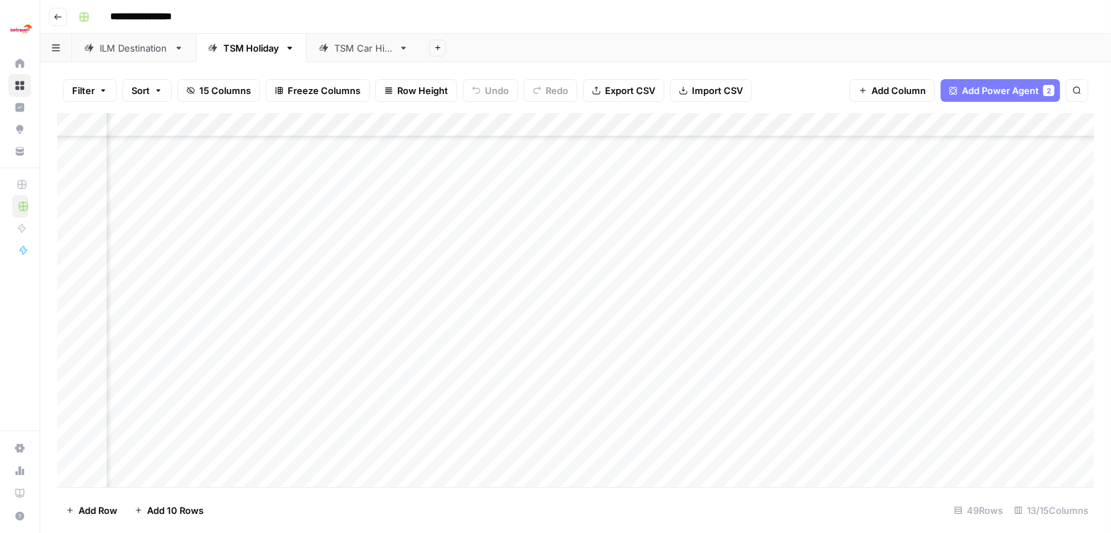
scroll to position [516, 1076]
click at [857, 207] on div "Add Column" at bounding box center [575, 300] width 1037 height 375
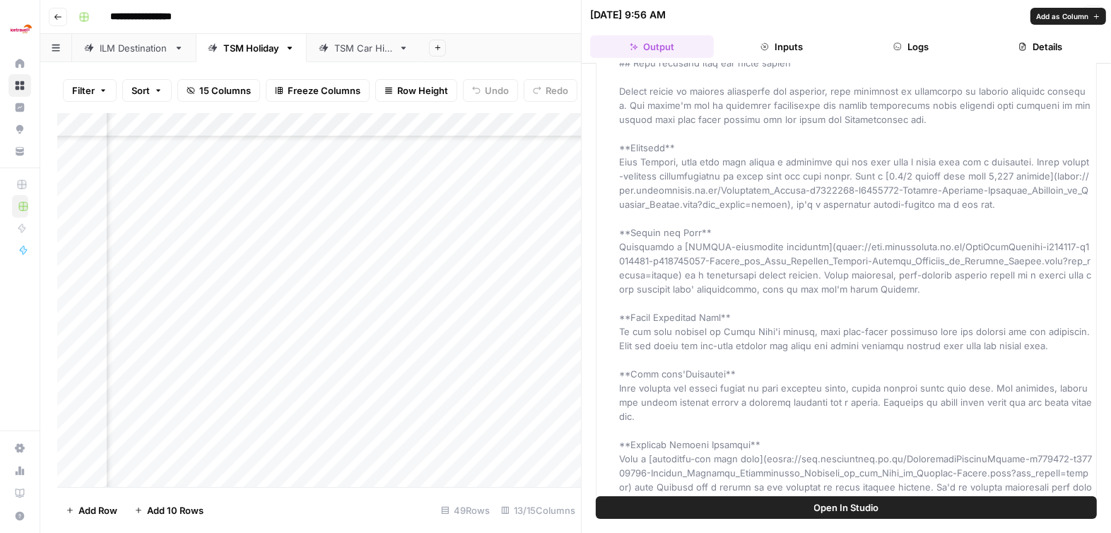
scroll to position [1337, 0]
drag, startPoint x: 888, startPoint y: 274, endPoint x: 604, endPoint y: 216, distance: 290.1
copy span "**Teatro dei Pupi** Experience a [UNESCO-recognised tradition](https://www.trip…"
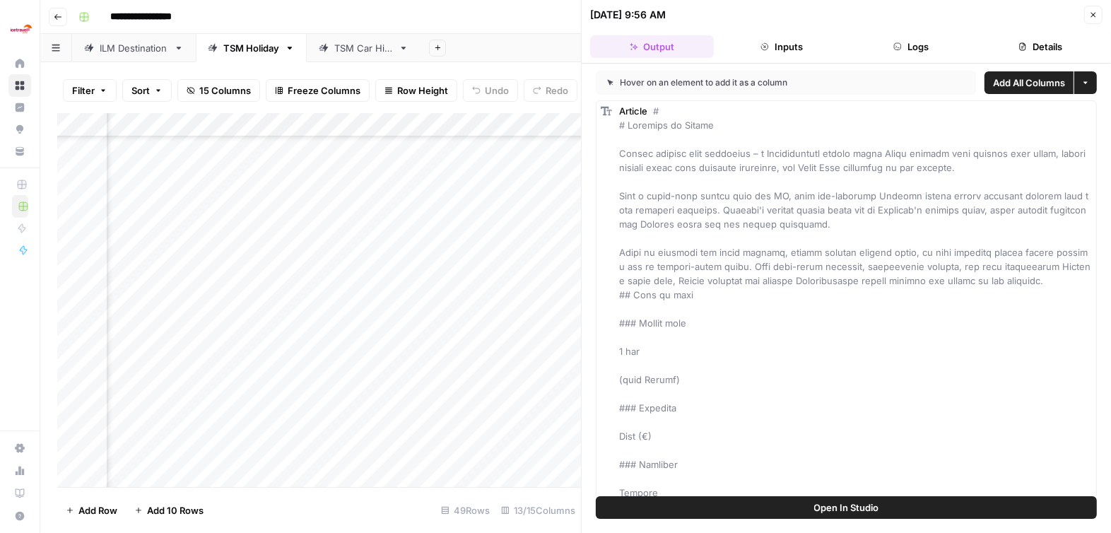
scroll to position [454, 1589]
click at [346, 292] on div "Add Column" at bounding box center [319, 300] width 524 height 375
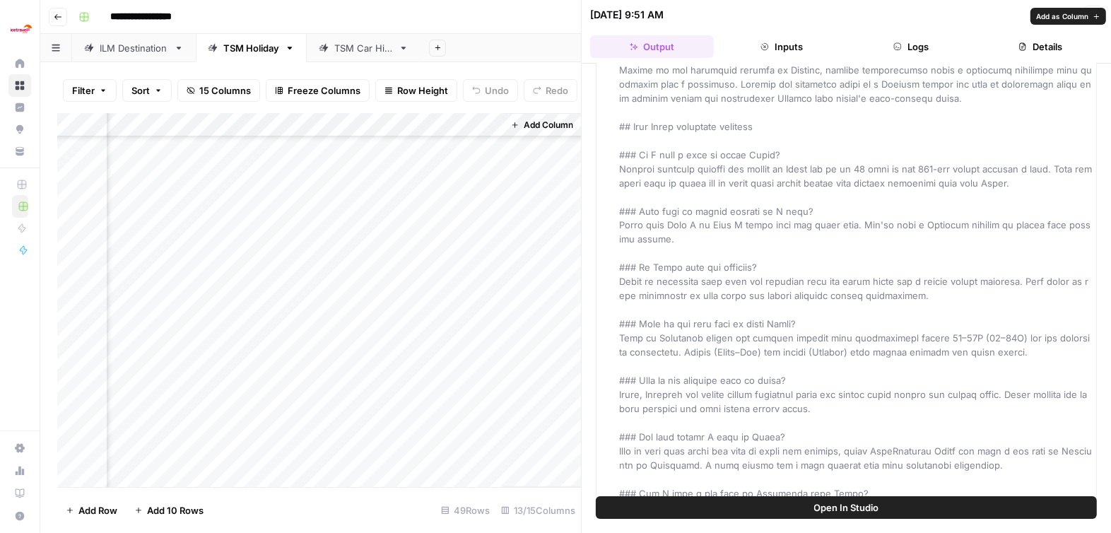
scroll to position [3150, 0]
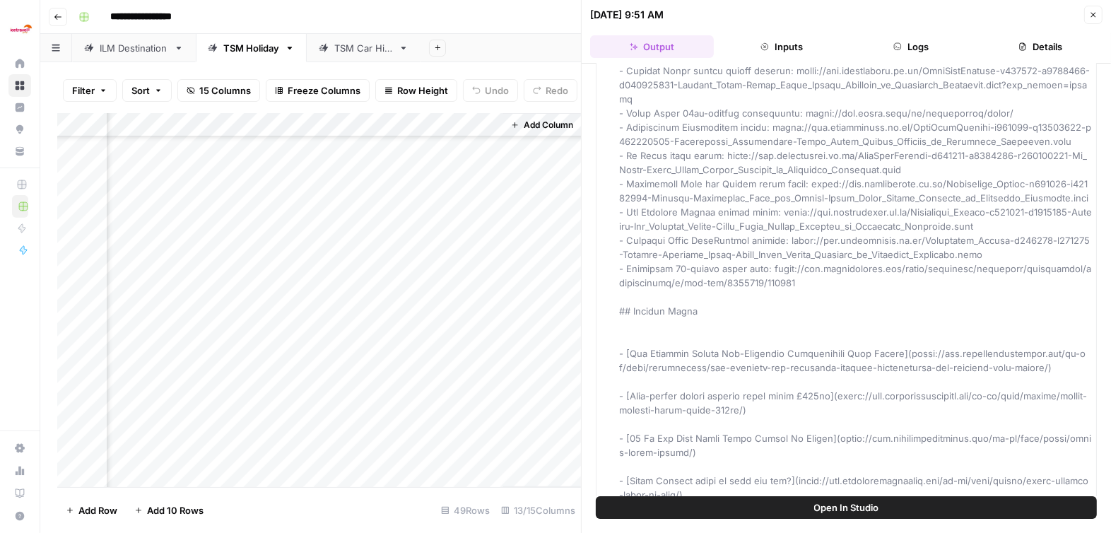
click at [999, 13] on icon "button" at bounding box center [1093, 15] width 8 height 8
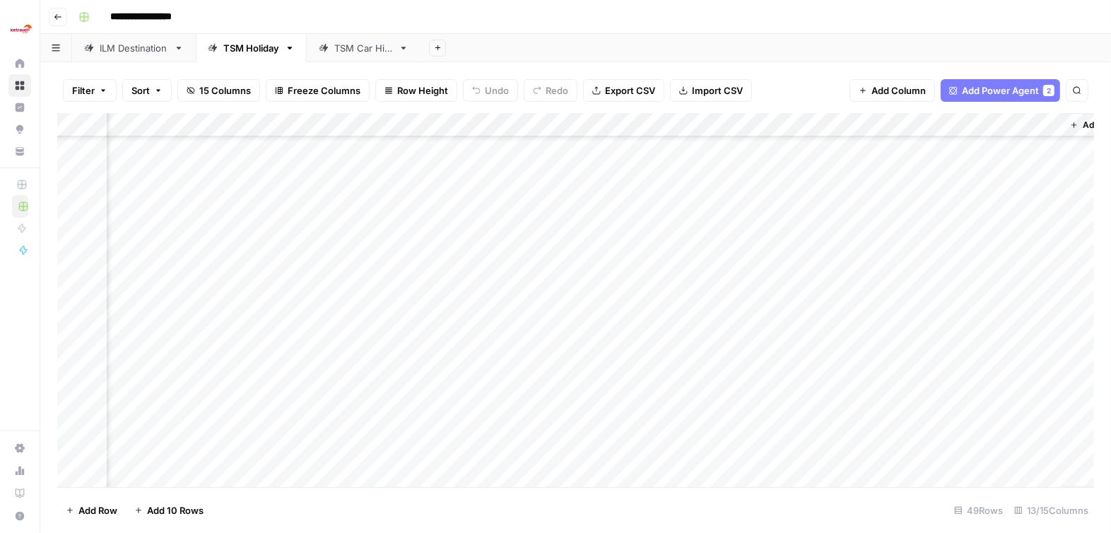
scroll to position [454, 1076]
click at [857, 318] on div "Add Column" at bounding box center [575, 300] width 1037 height 375
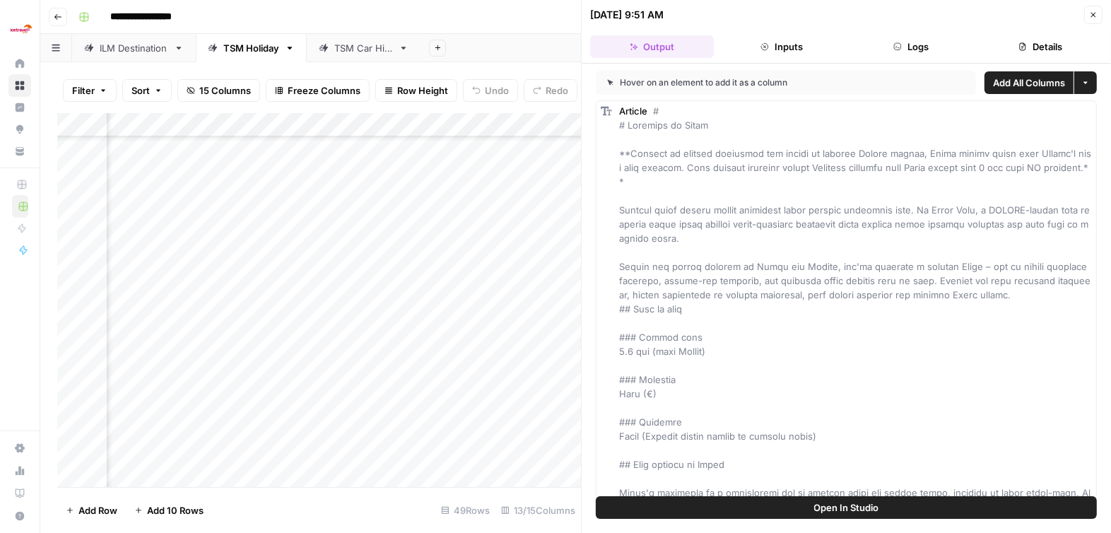
click at [999, 16] on icon "button" at bounding box center [1093, 15] width 8 height 8
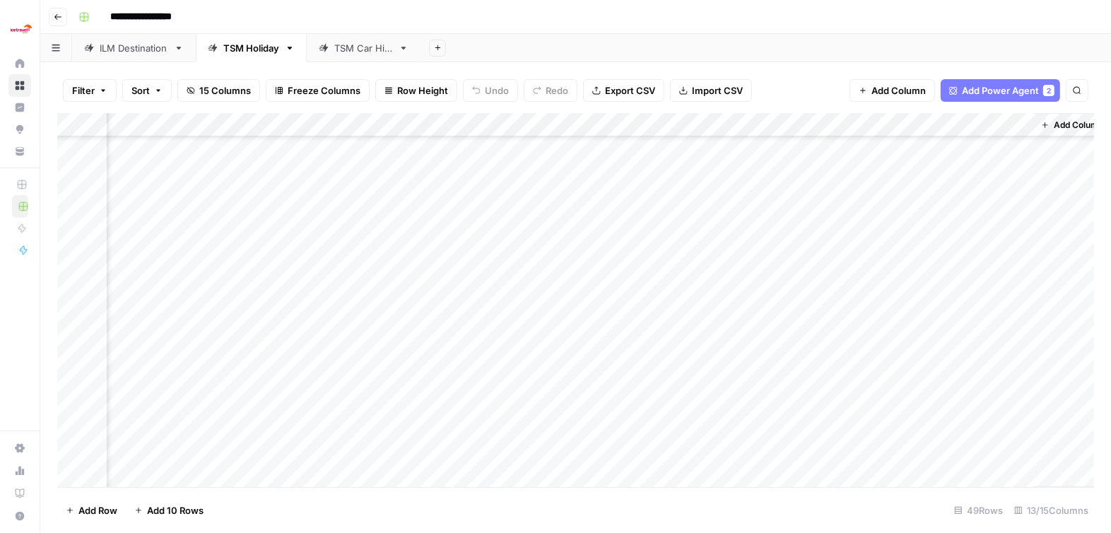
scroll to position [454, 1059]
click at [876, 389] on div "Add Column" at bounding box center [575, 300] width 1037 height 375
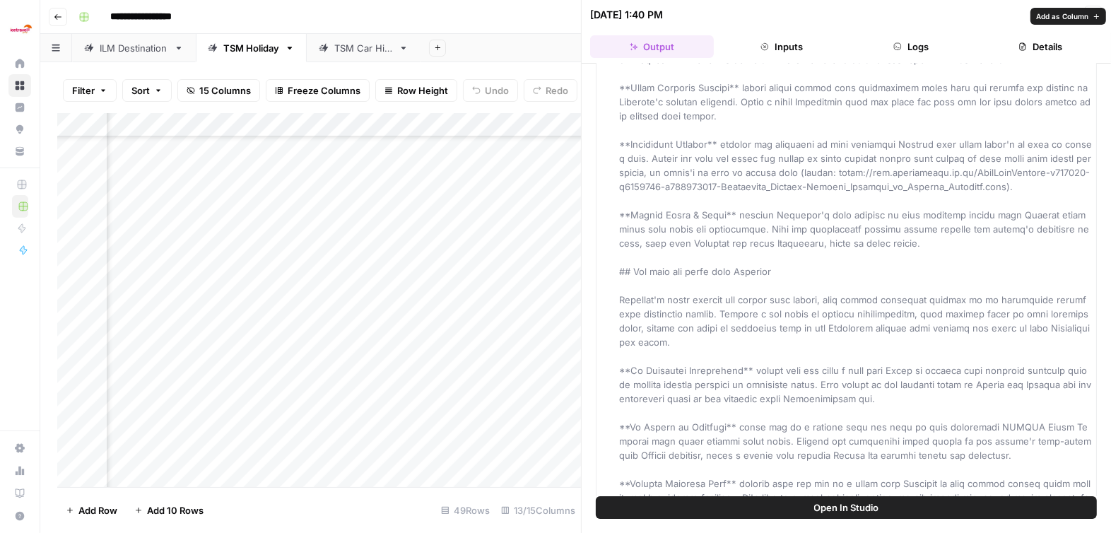
scroll to position [1761, 0]
click at [999, 19] on button "Close" at bounding box center [1093, 15] width 18 height 18
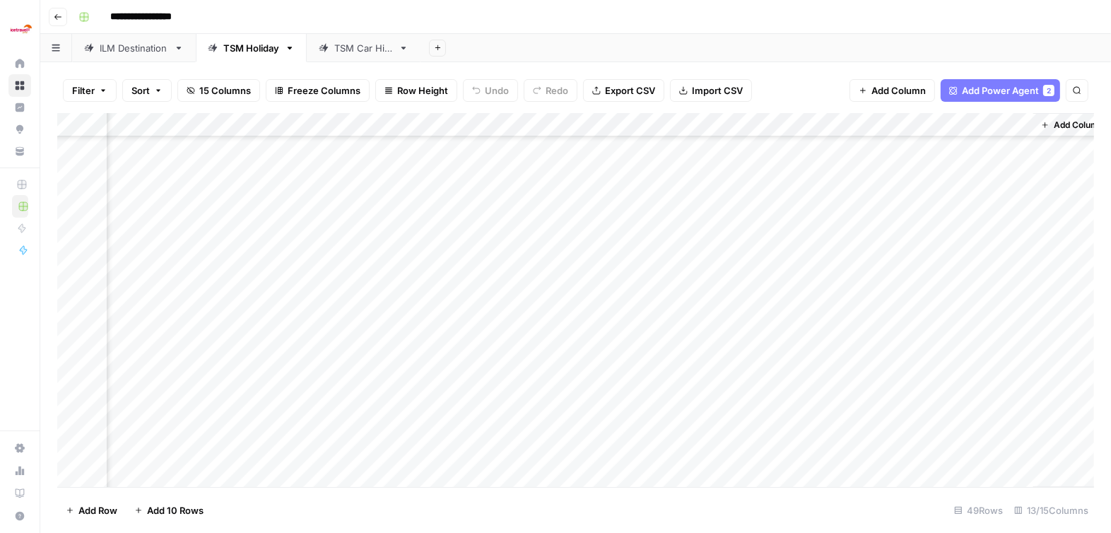
scroll to position [454, 1076]
click at [857, 366] on div "Add Column" at bounding box center [575, 300] width 1037 height 375
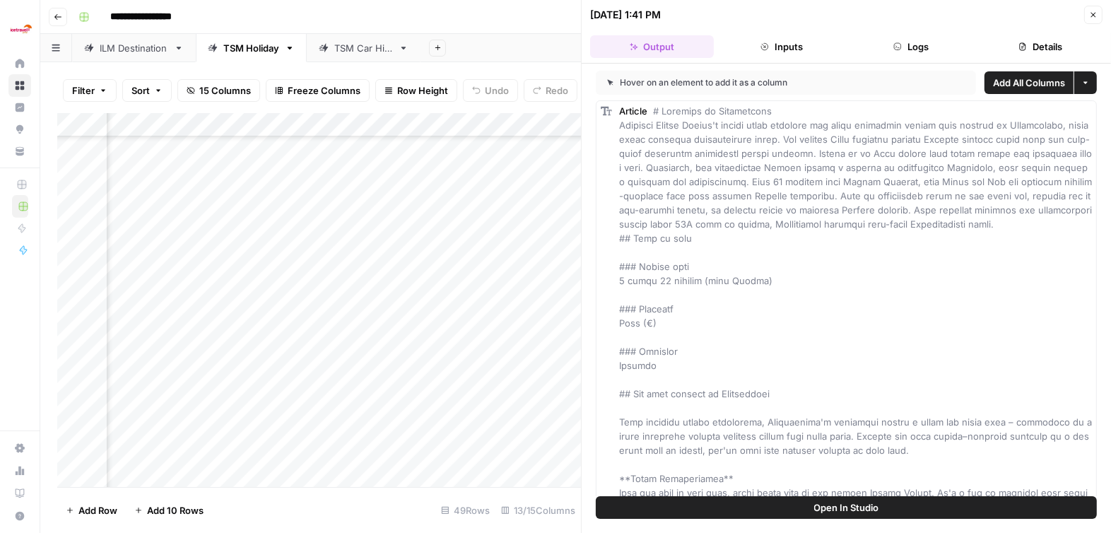
click at [999, 12] on icon "button" at bounding box center [1093, 15] width 8 height 8
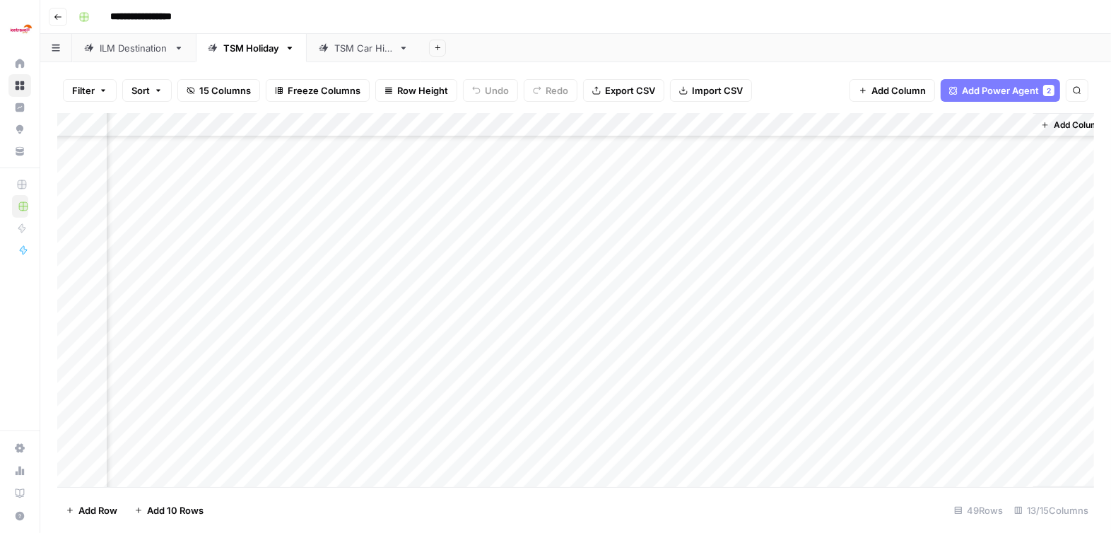
scroll to position [454, 1076]
click at [859, 413] on div "Add Column" at bounding box center [575, 300] width 1037 height 375
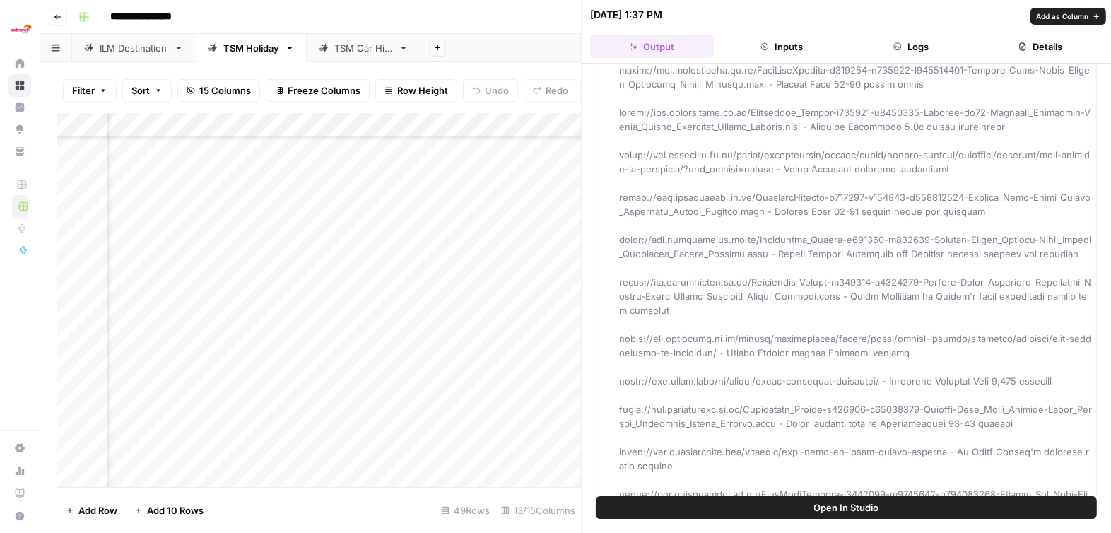
scroll to position [3815, 0]
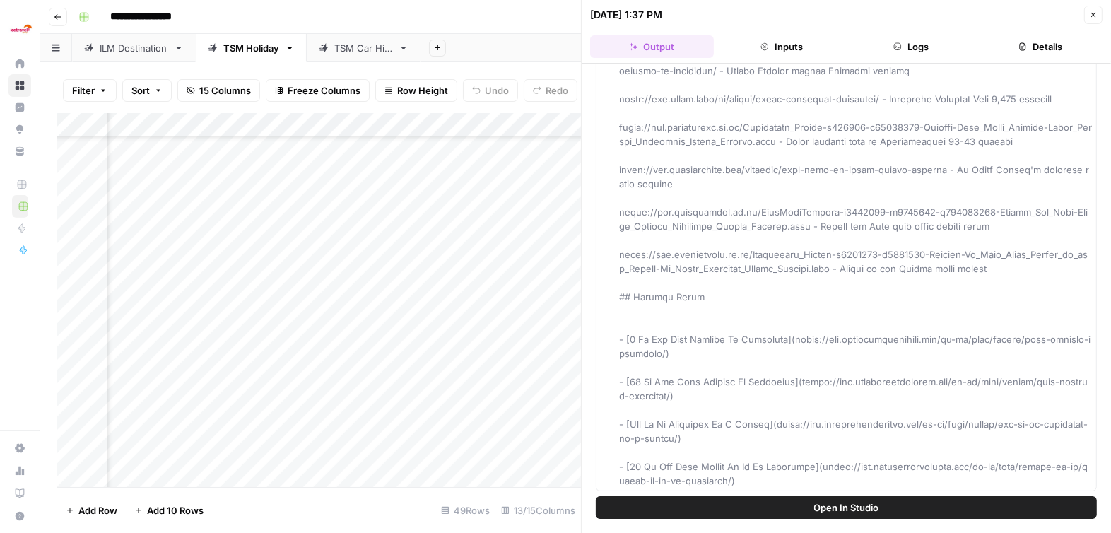
click at [356, 49] on div "TSM Car Hire" at bounding box center [363, 48] width 59 height 14
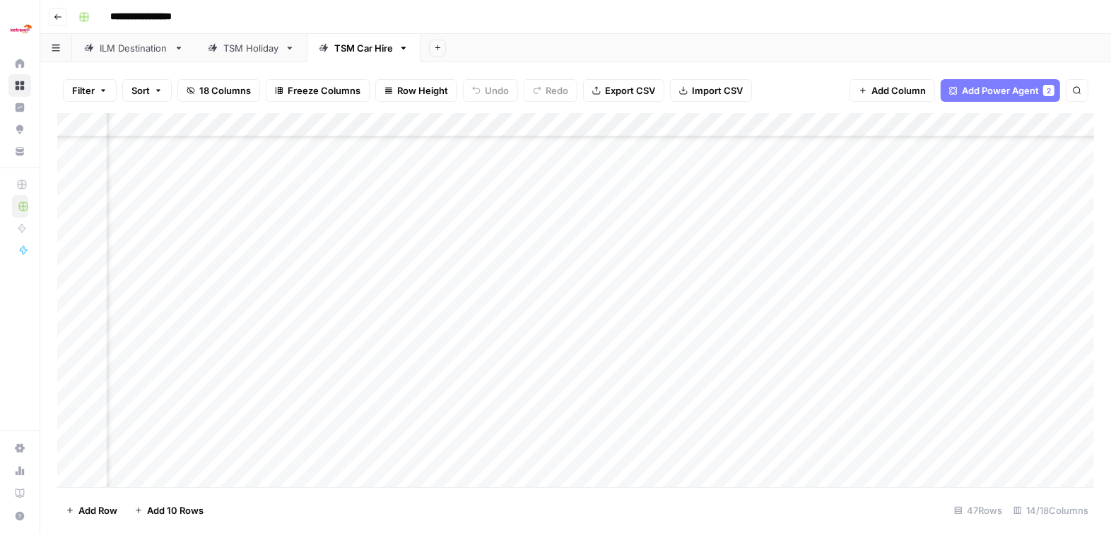
scroll to position [81, 1161]
click at [527, 234] on div "Add Column" at bounding box center [575, 300] width 1037 height 375
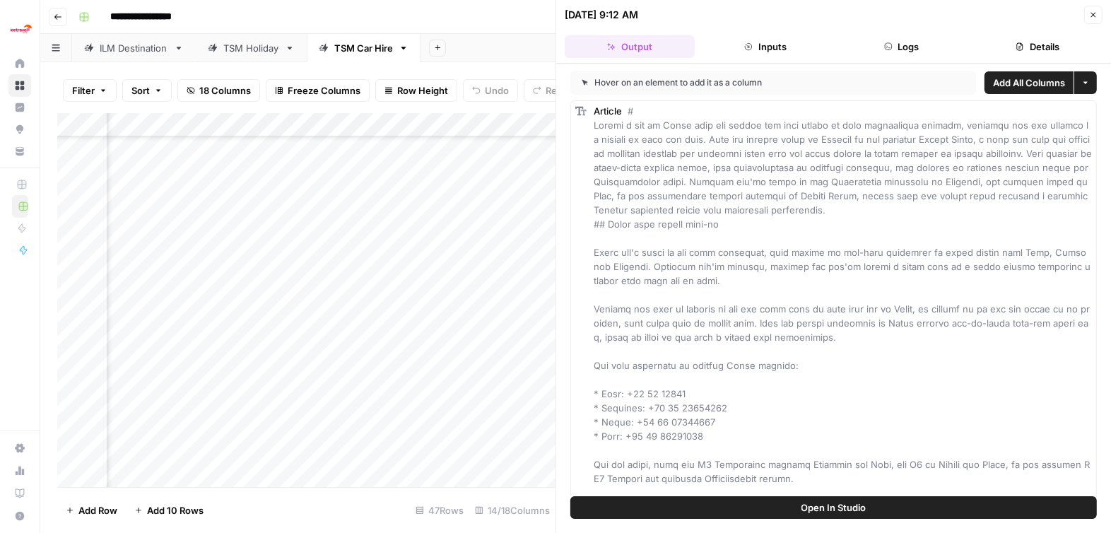
scroll to position [81, 951]
click at [999, 18] on icon "button" at bounding box center [1093, 15] width 8 height 8
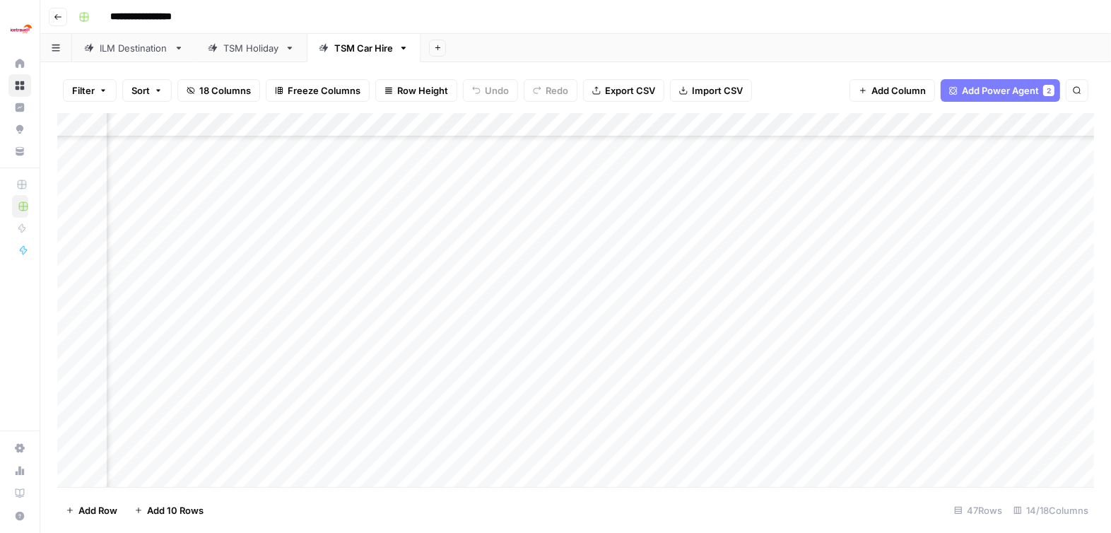
scroll to position [81, 1086]
click at [601, 258] on div "Add Column" at bounding box center [575, 300] width 1037 height 375
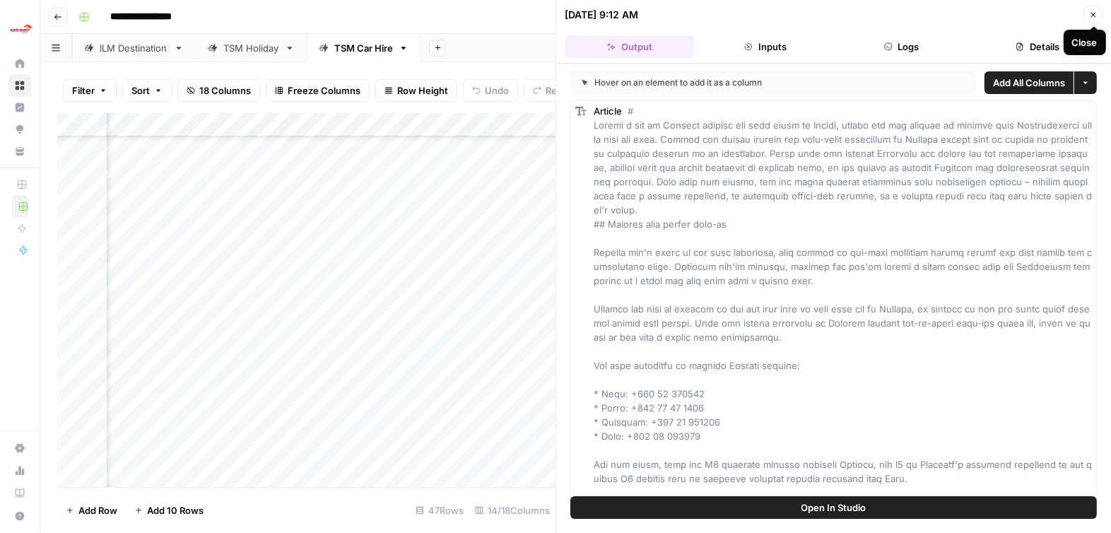
click at [999, 16] on icon "button" at bounding box center [1093, 15] width 8 height 8
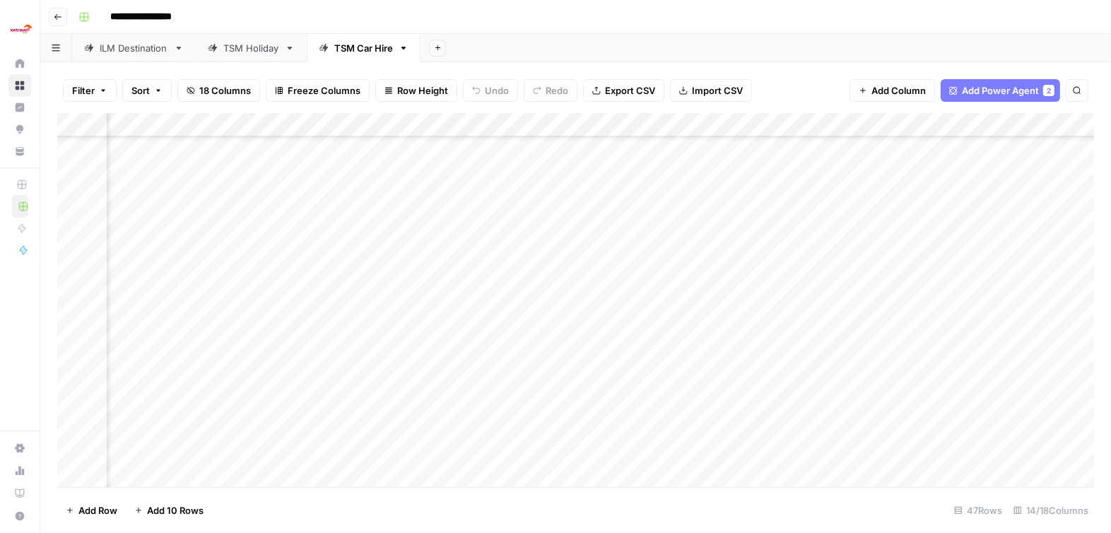
scroll to position [81, 923]
click at [768, 282] on div "Add Column" at bounding box center [575, 300] width 1037 height 375
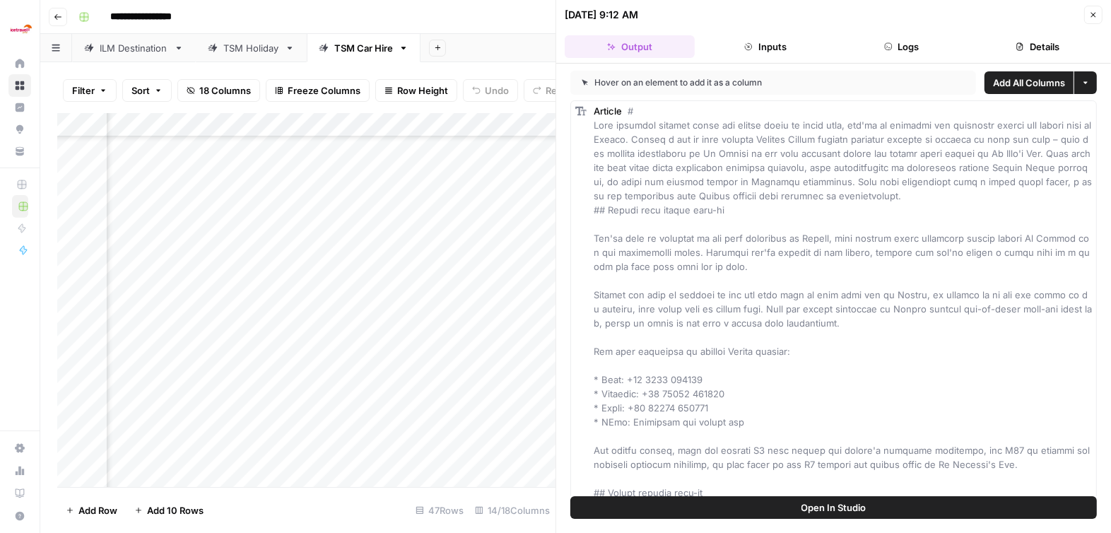
click at [999, 15] on icon "button" at bounding box center [1093, 15] width 8 height 8
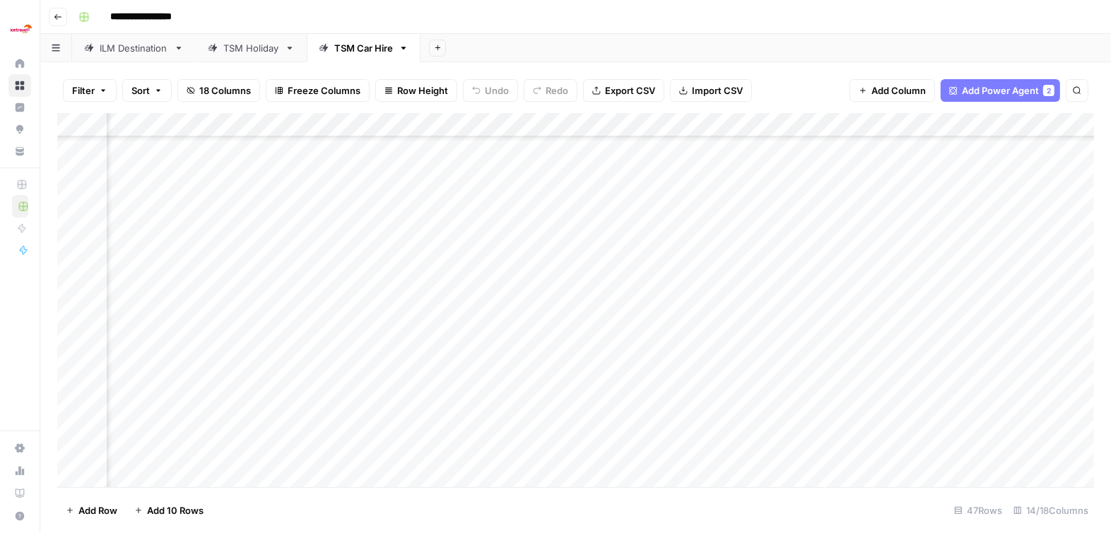
scroll to position [81, 673]
click at [999, 307] on div "Add Column" at bounding box center [575, 300] width 1037 height 375
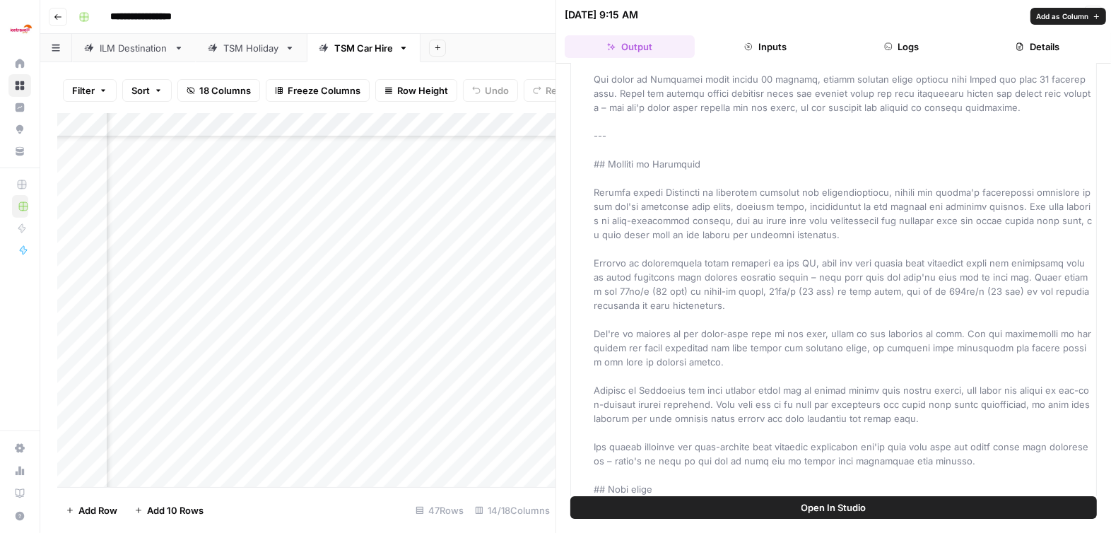
scroll to position [863, 0]
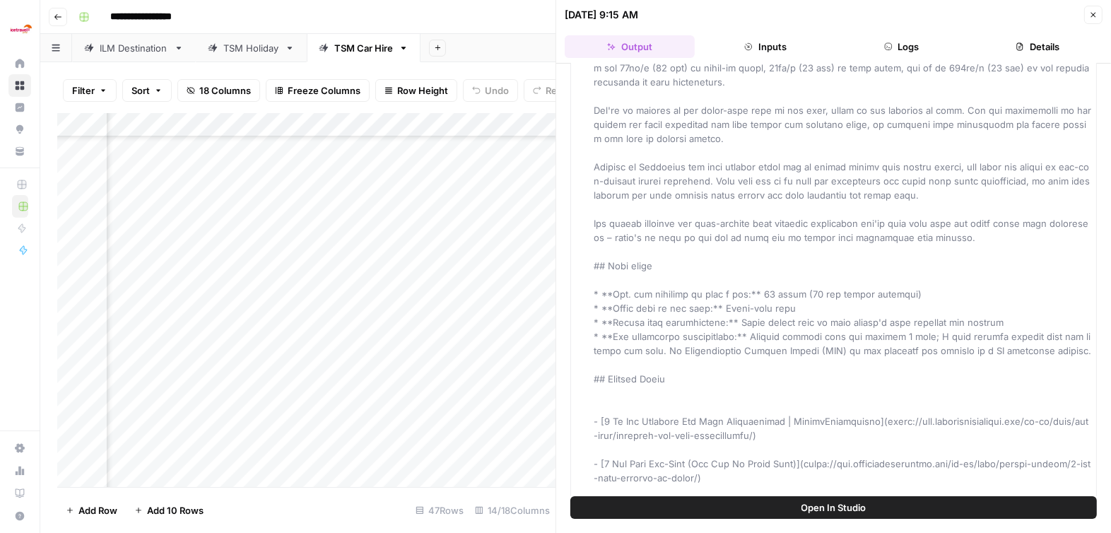
click at [999, 11] on icon "button" at bounding box center [1093, 15] width 8 height 8
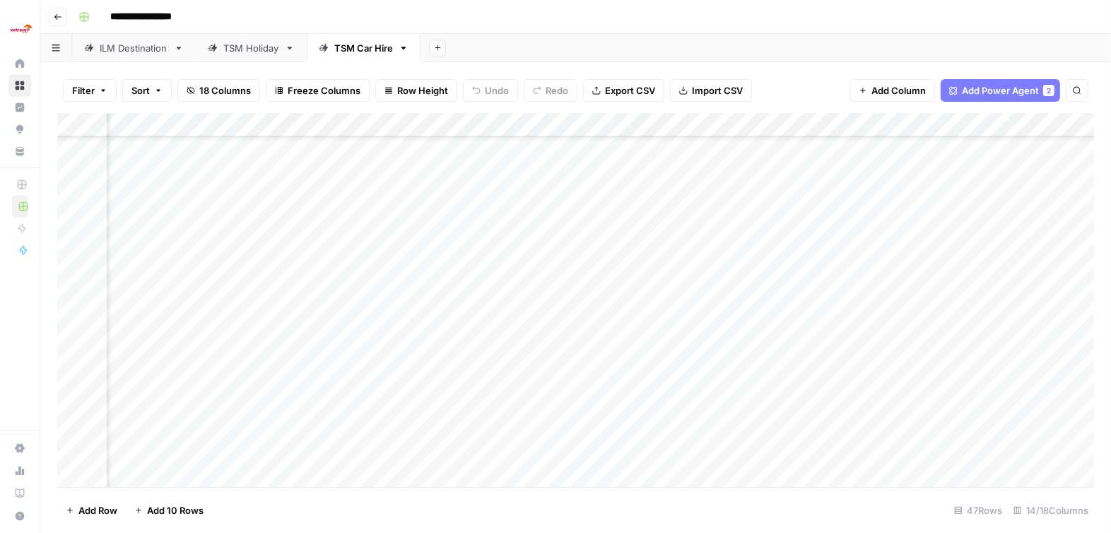
scroll to position [81, 0]
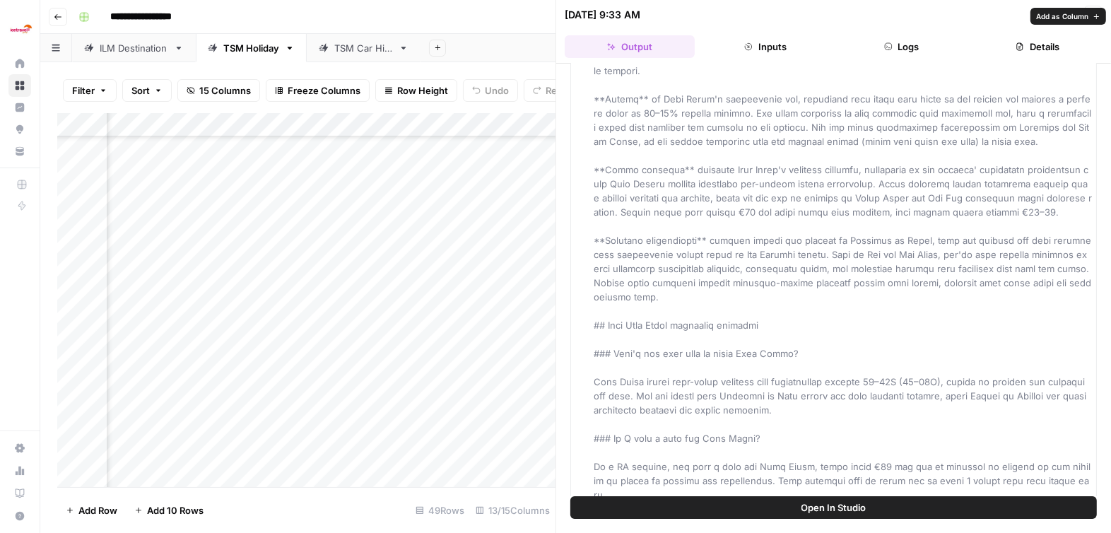
scroll to position [2205, 0]
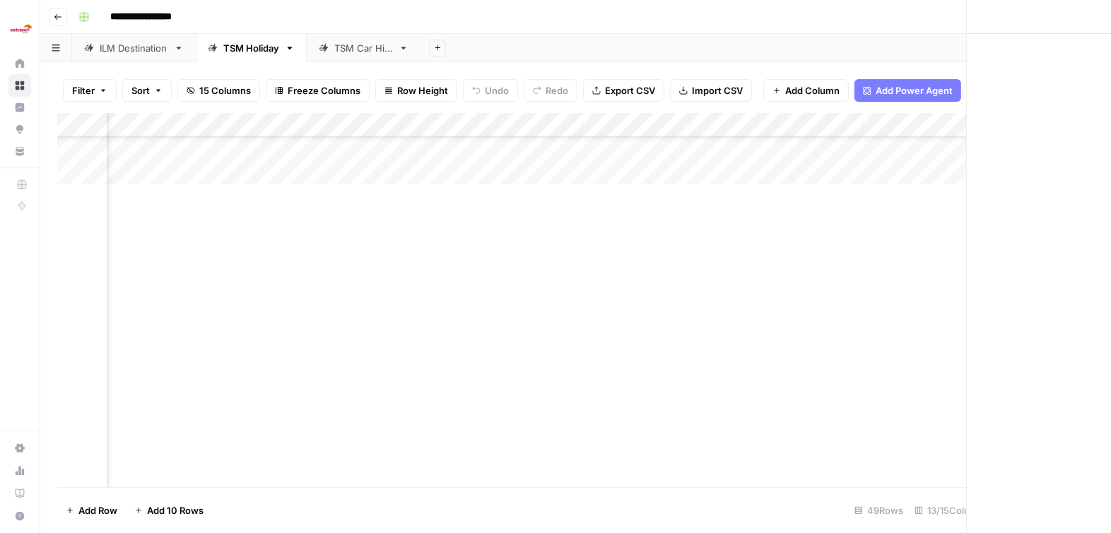
scroll to position [457, 1129]
